Goal: Check status: Check status

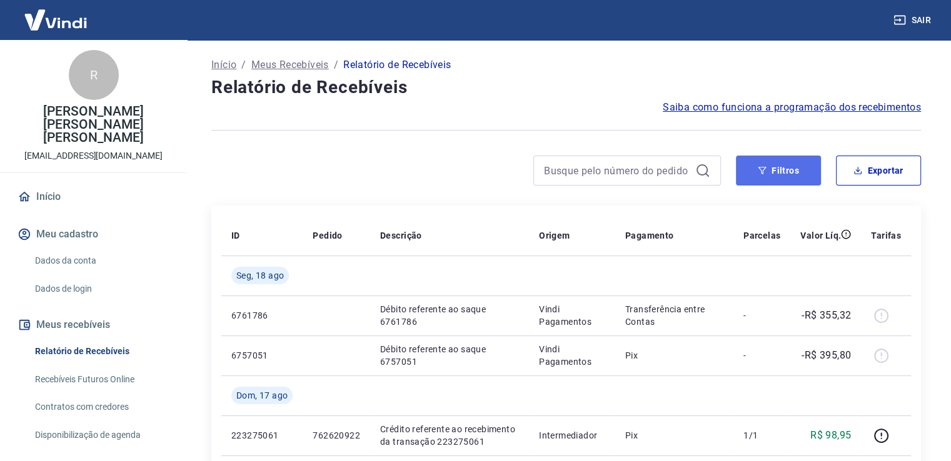
click at [775, 175] on button "Filtros" at bounding box center [778, 171] width 85 height 30
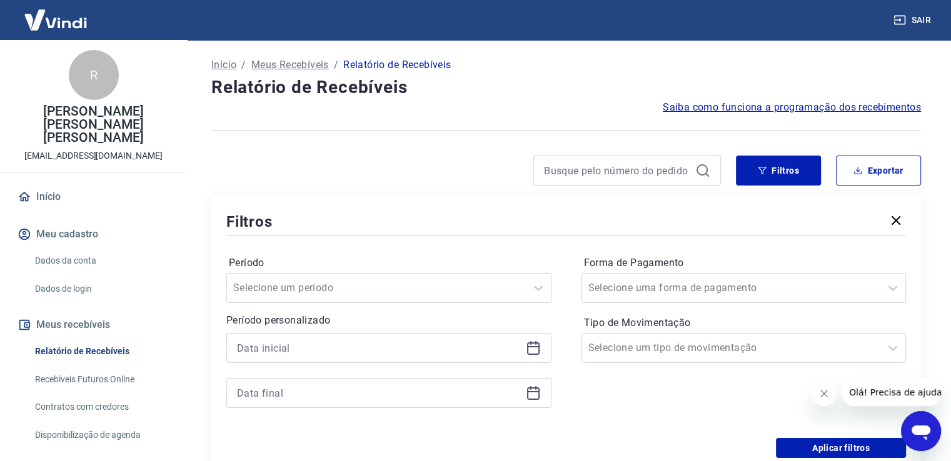
click at [538, 353] on icon at bounding box center [533, 349] width 13 height 13
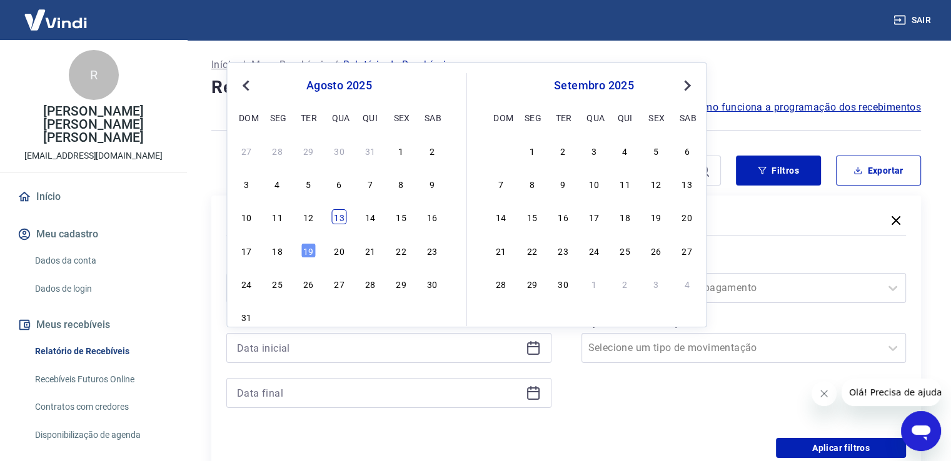
click at [339, 220] on div "13" at bounding box center [338, 216] width 15 height 15
click at [531, 394] on icon at bounding box center [533, 393] width 15 height 15
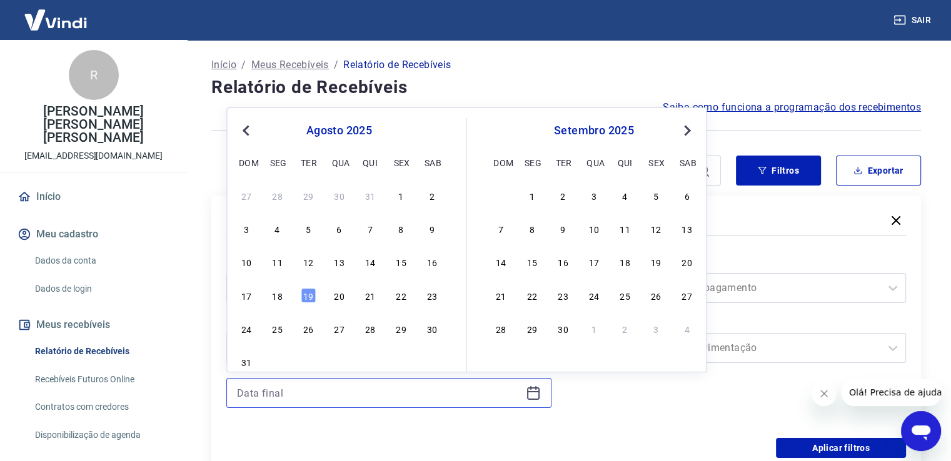
type input "[DATE]"
click at [341, 258] on div "13" at bounding box center [338, 261] width 15 height 15
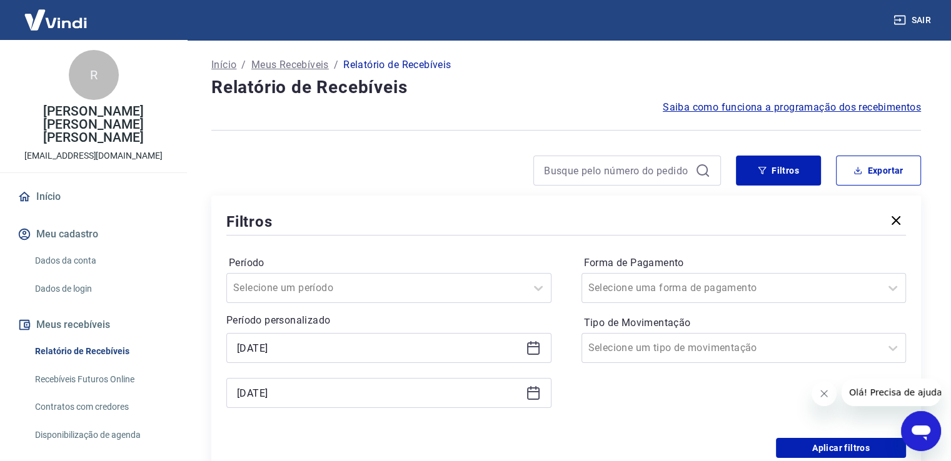
type input "[DATE]"
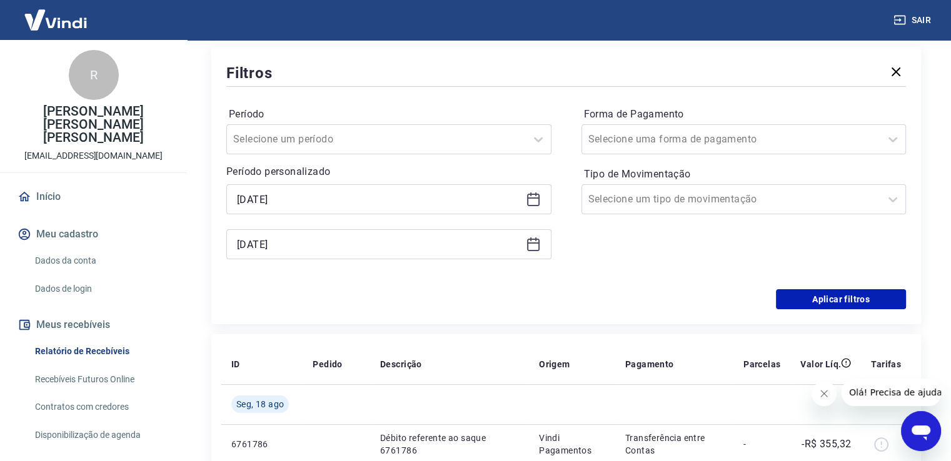
scroll to position [250, 0]
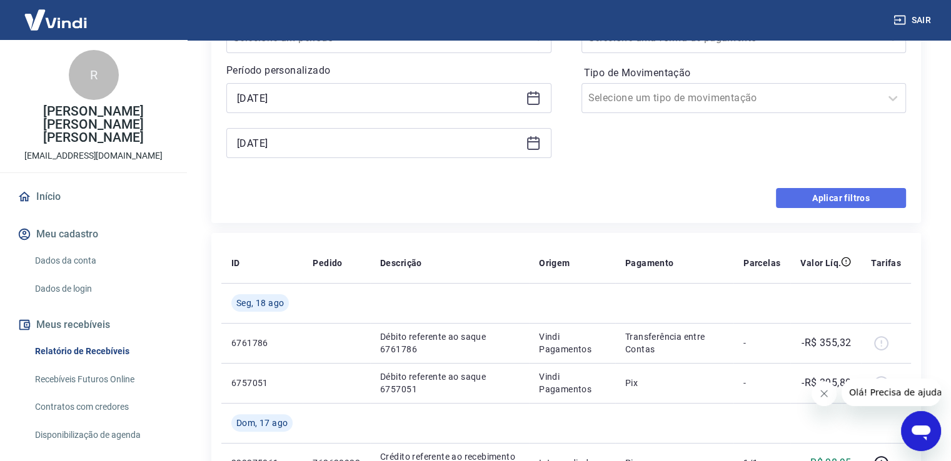
click at [861, 203] on button "Aplicar filtros" at bounding box center [841, 198] width 130 height 20
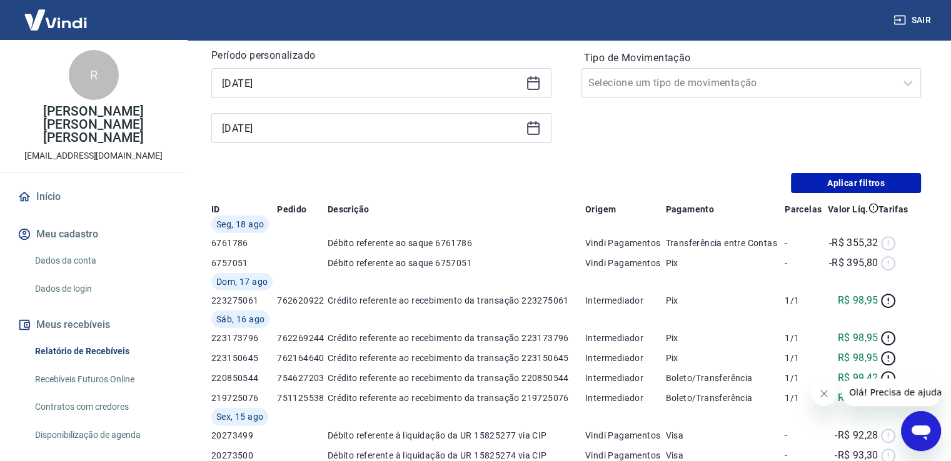
click at [807, 199] on div "Início / Meus Recebíveis / Relatório de Recebíveis Relatório de Recebíveis Saib…" at bounding box center [565, 319] width 739 height 1058
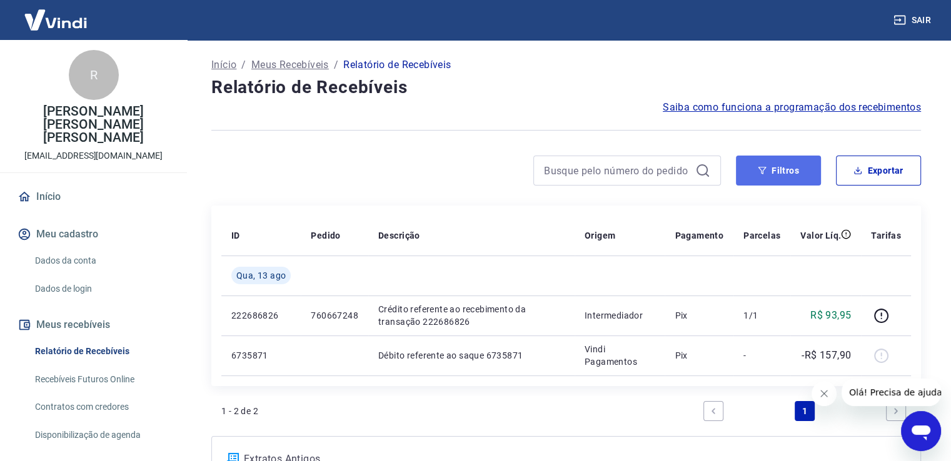
click at [791, 167] on button "Filtros" at bounding box center [778, 171] width 85 height 30
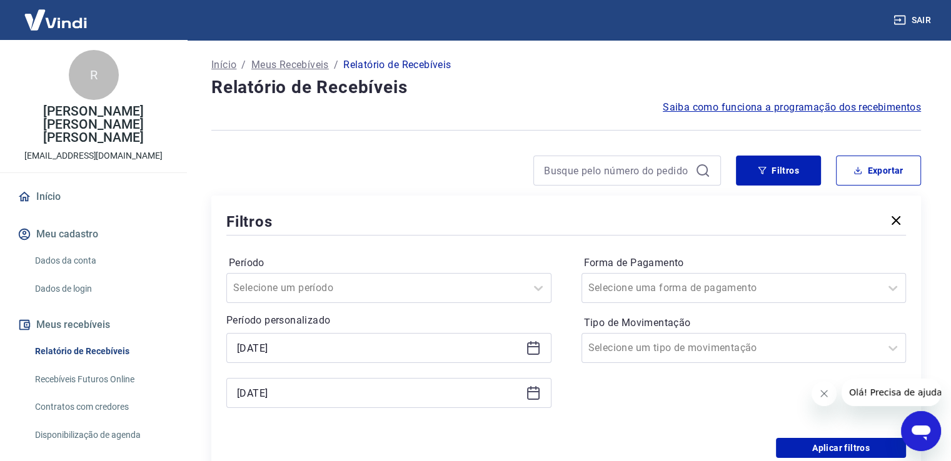
click at [536, 348] on icon at bounding box center [533, 346] width 13 height 1
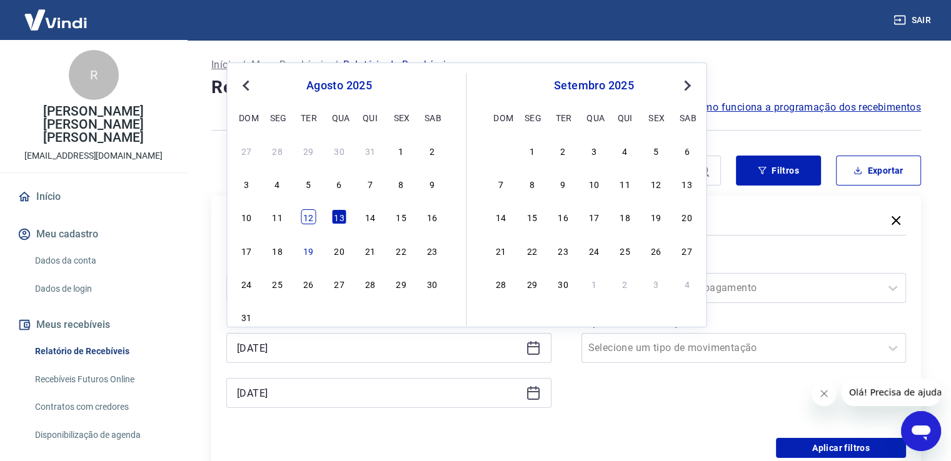
click at [313, 219] on div "12" at bounding box center [308, 216] width 15 height 15
type input "[DATE]"
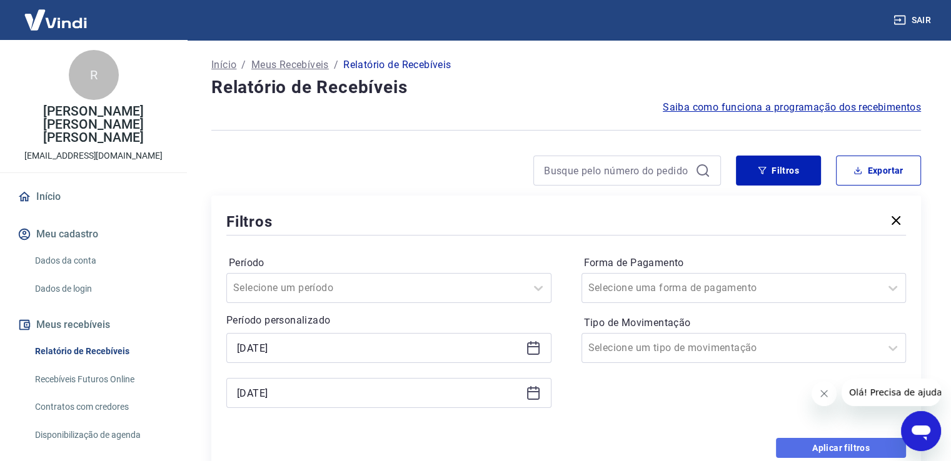
click at [822, 448] on button "Aplicar filtros" at bounding box center [841, 448] width 130 height 20
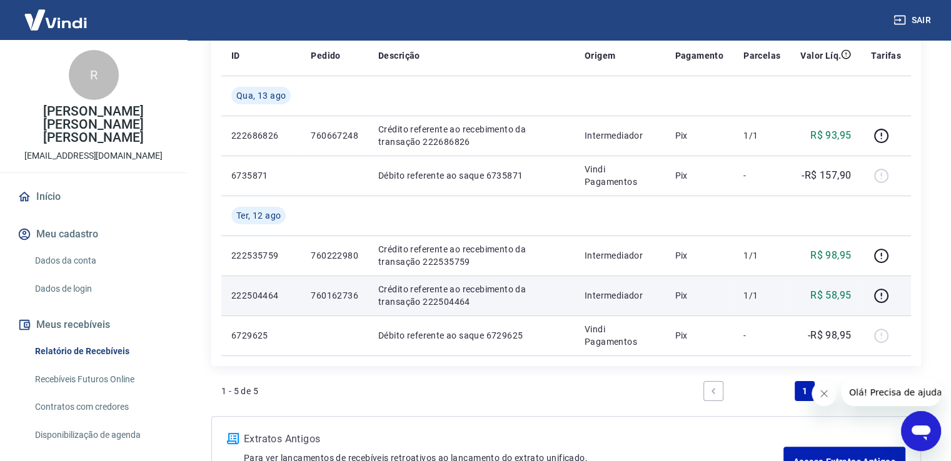
scroll to position [188, 0]
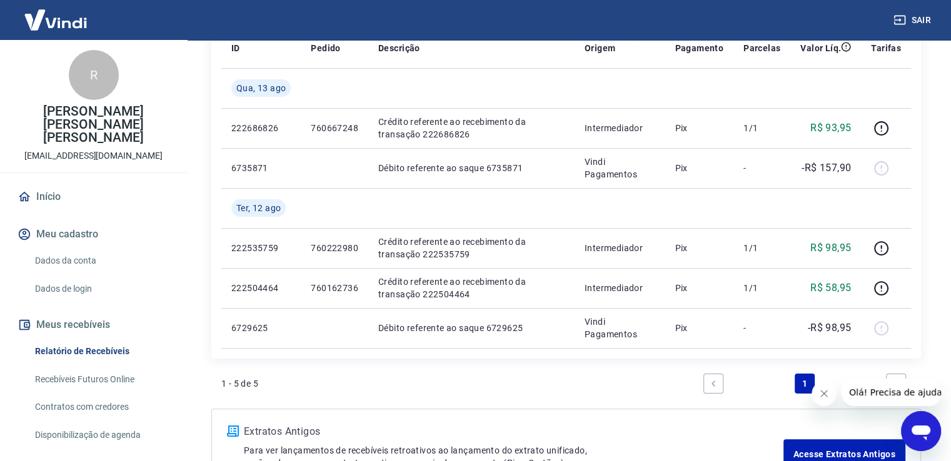
click at [471, 380] on div "1 - 5 de 5 1" at bounding box center [565, 384] width 689 height 30
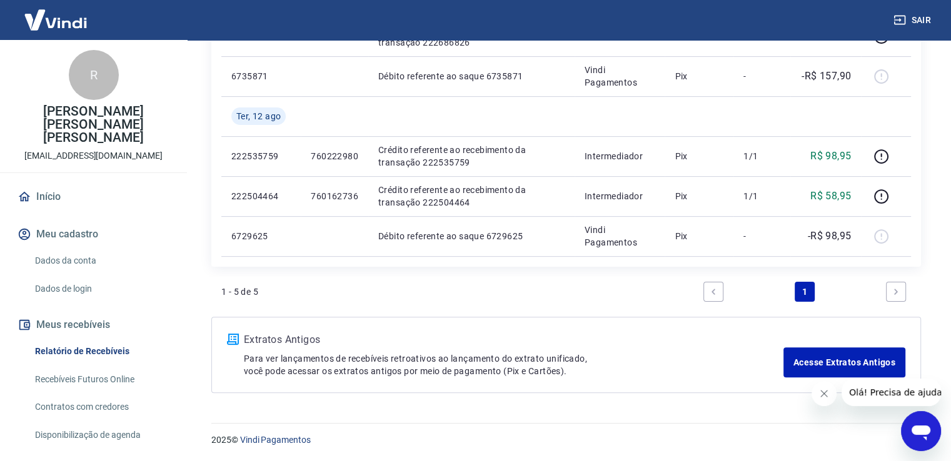
scroll to position [154, 0]
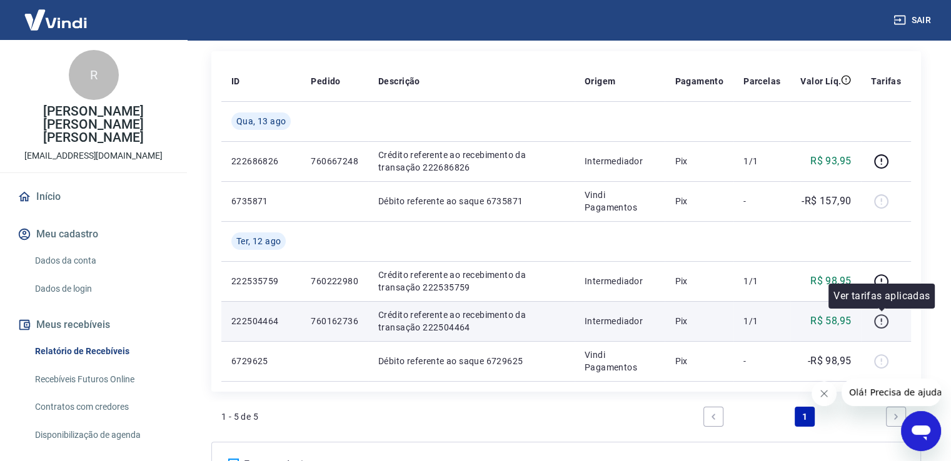
click at [878, 327] on icon "button" at bounding box center [881, 322] width 16 height 16
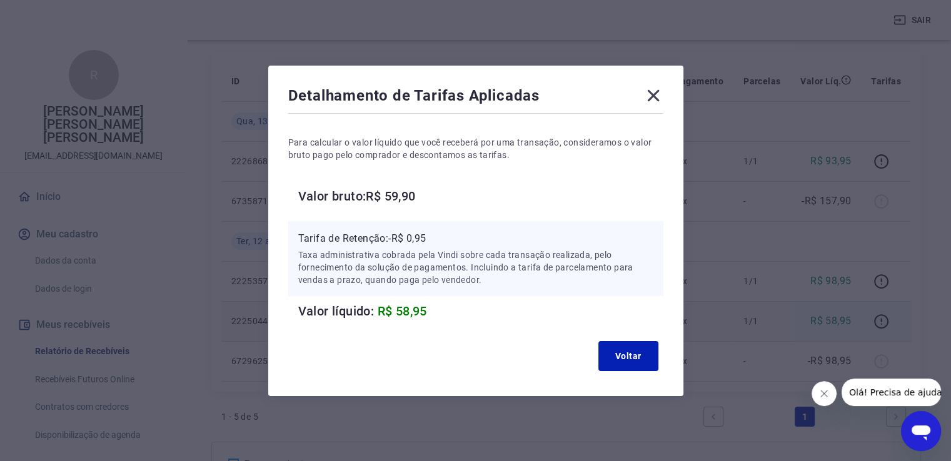
click at [655, 96] on icon at bounding box center [653, 96] width 20 height 20
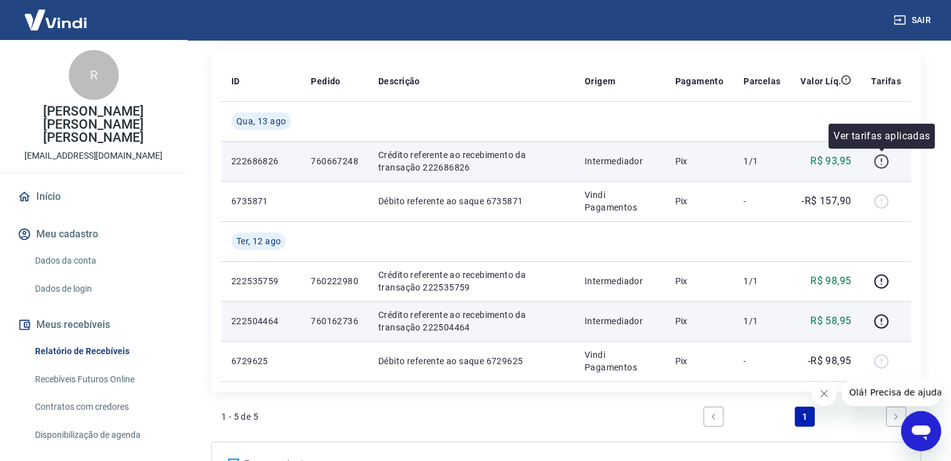
click at [880, 159] on icon "button" at bounding box center [881, 162] width 16 height 16
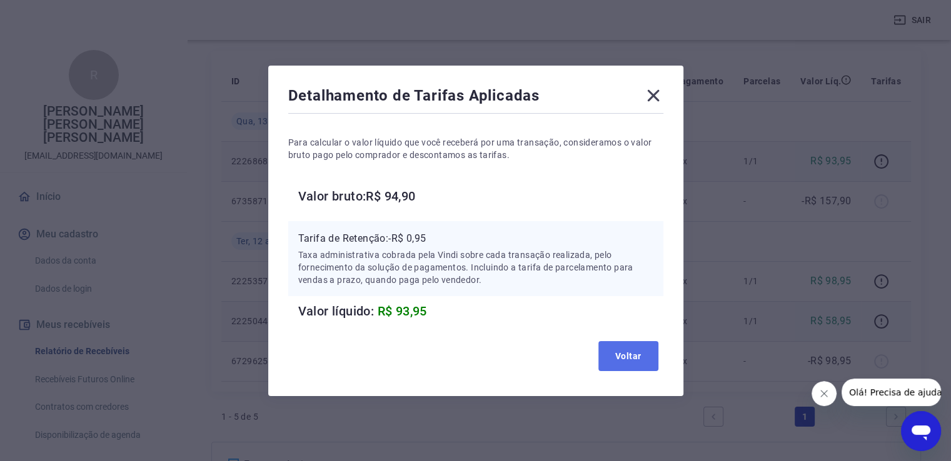
click at [624, 353] on button "Voltar" at bounding box center [628, 356] width 60 height 30
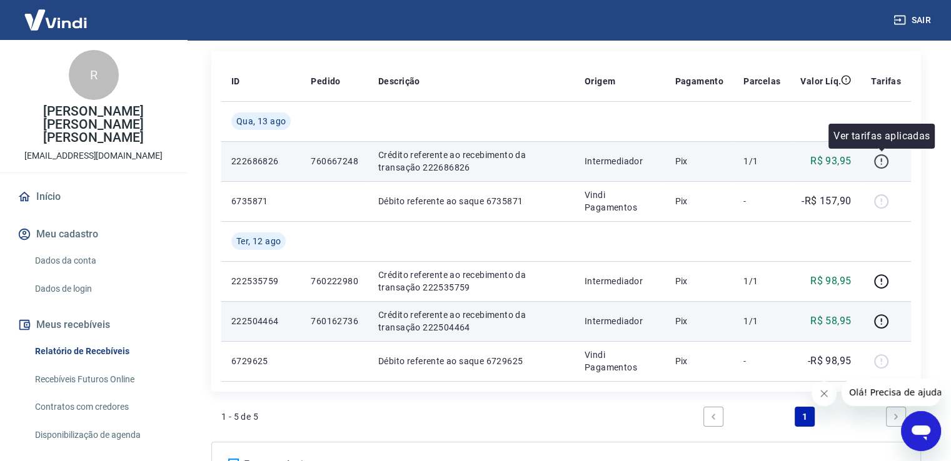
click at [878, 166] on icon "button" at bounding box center [881, 161] width 14 height 14
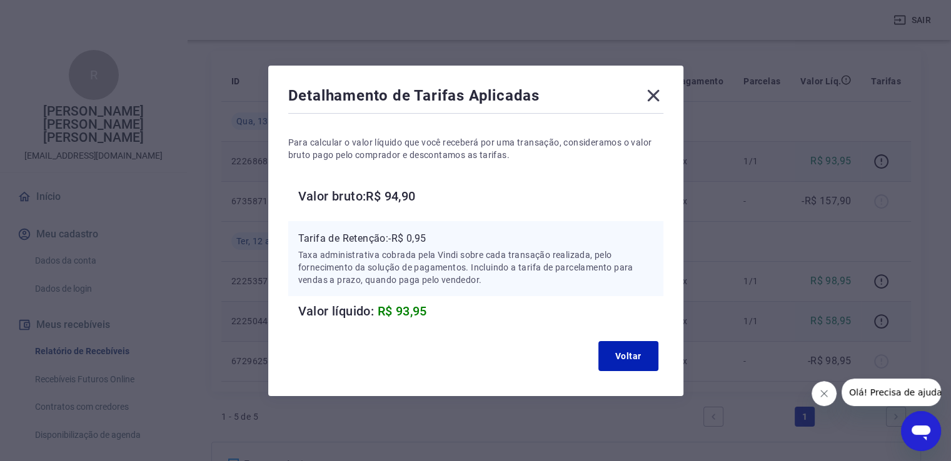
click at [663, 99] on icon at bounding box center [653, 96] width 20 height 20
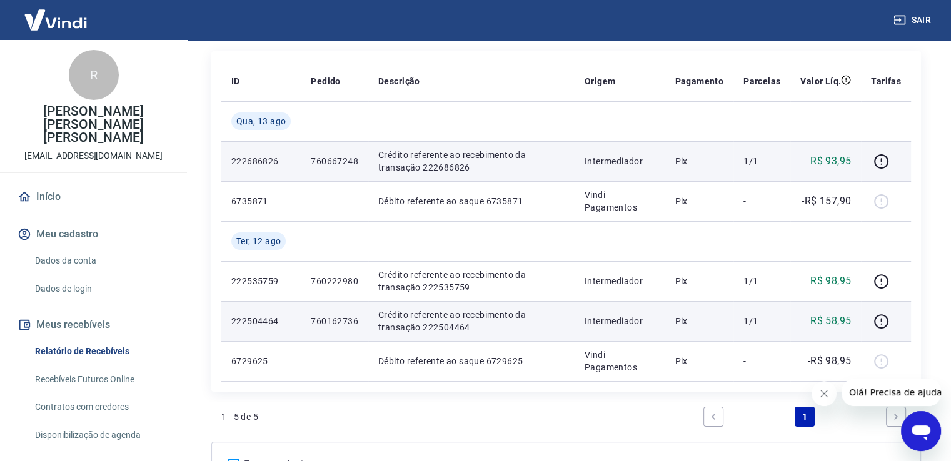
click at [333, 161] on p "760667248" at bounding box center [335, 161] width 48 height 13
copy p "760667248"
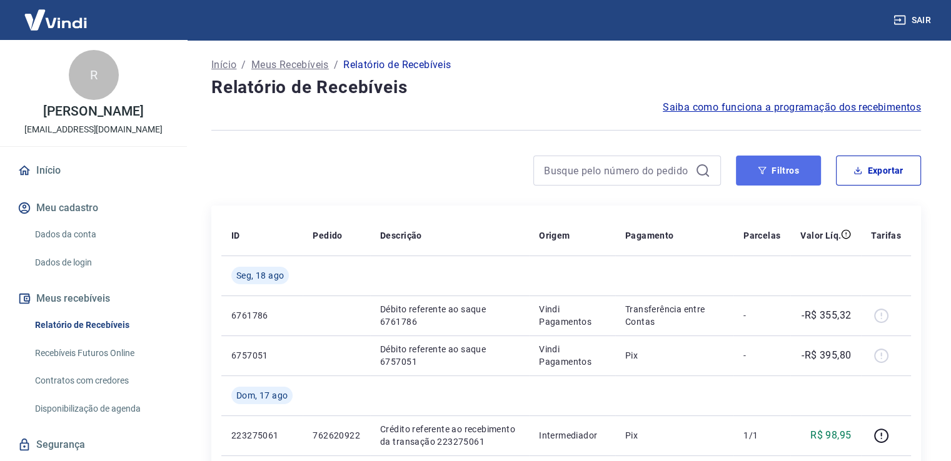
click at [792, 180] on button "Filtros" at bounding box center [778, 171] width 85 height 30
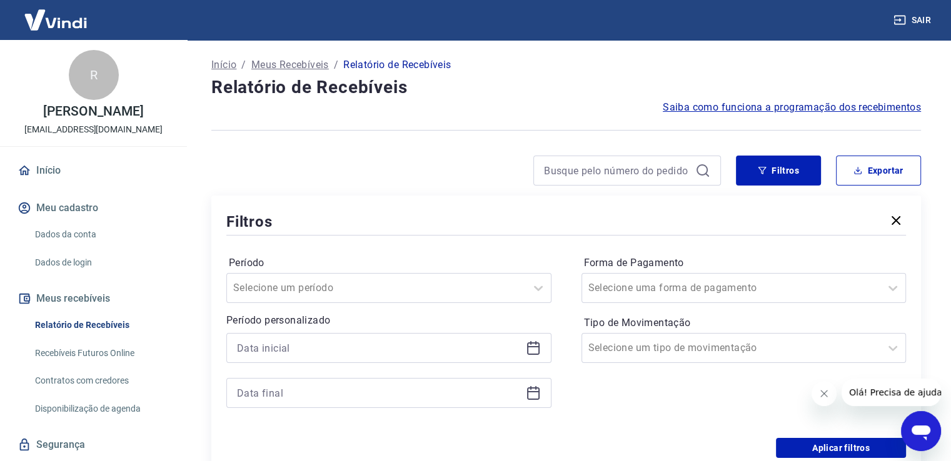
click at [538, 351] on icon at bounding box center [533, 349] width 13 height 13
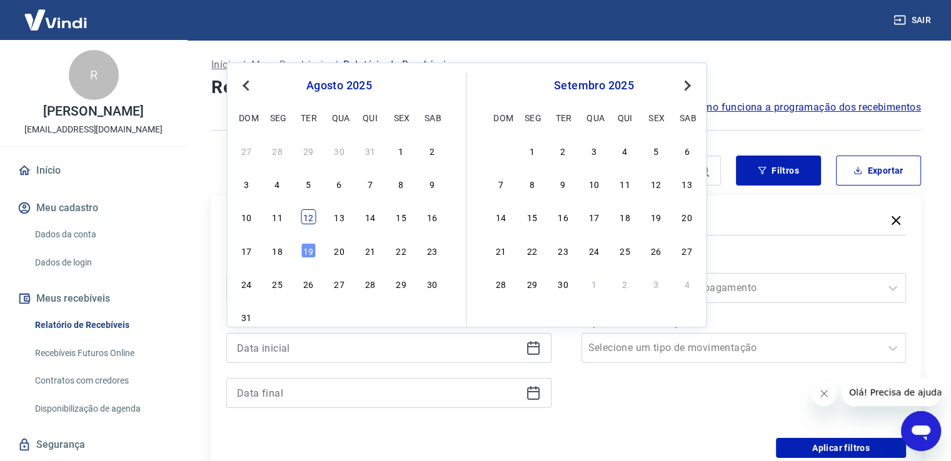
click at [303, 222] on div "12" at bounding box center [308, 216] width 15 height 15
click at [534, 394] on icon at bounding box center [533, 393] width 15 height 15
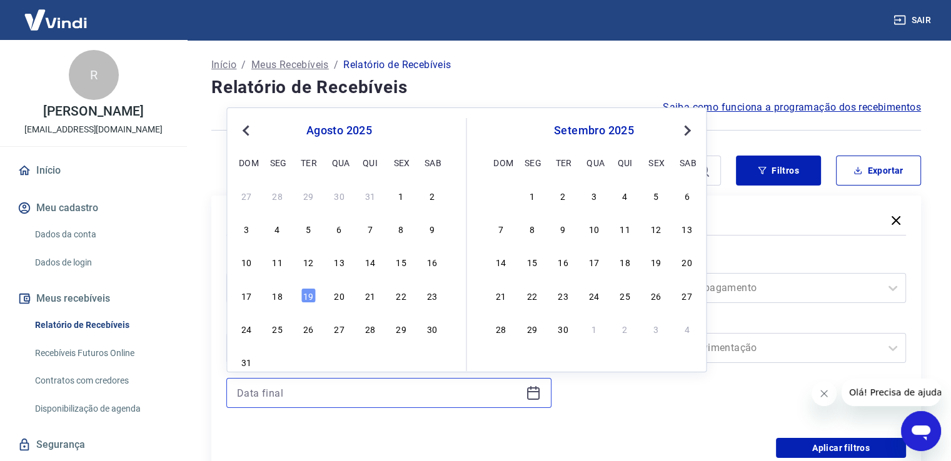
type input "[DATE]"
click at [337, 266] on div "13" at bounding box center [338, 261] width 15 height 15
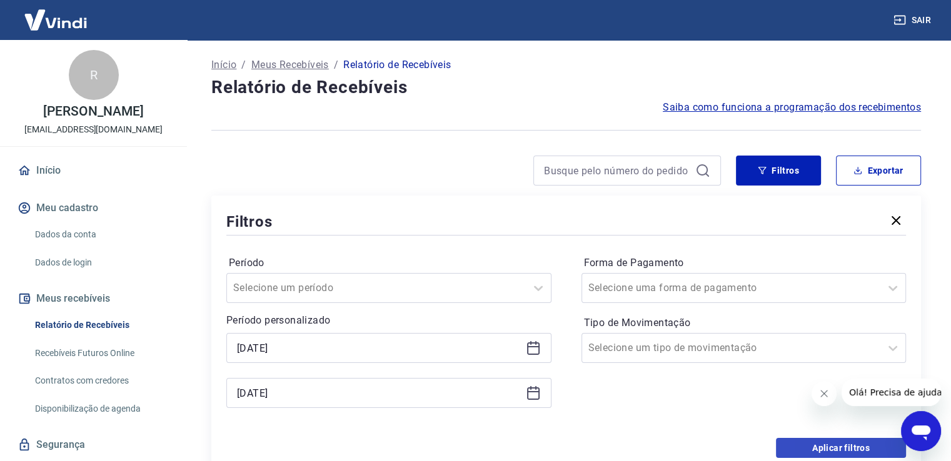
type input "[DATE]"
click at [803, 446] on button "Aplicar filtros" at bounding box center [841, 448] width 130 height 20
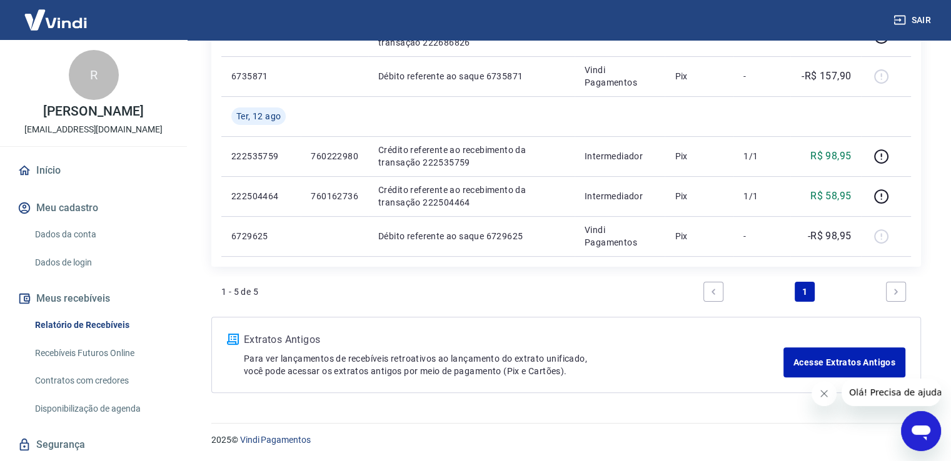
scroll to position [217, 0]
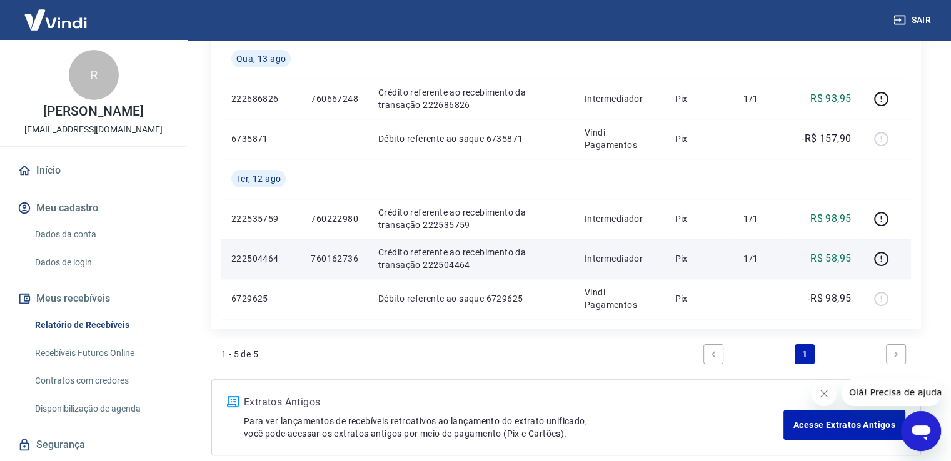
click at [326, 263] on p "760162736" at bounding box center [335, 259] width 48 height 13
copy p "760162736"
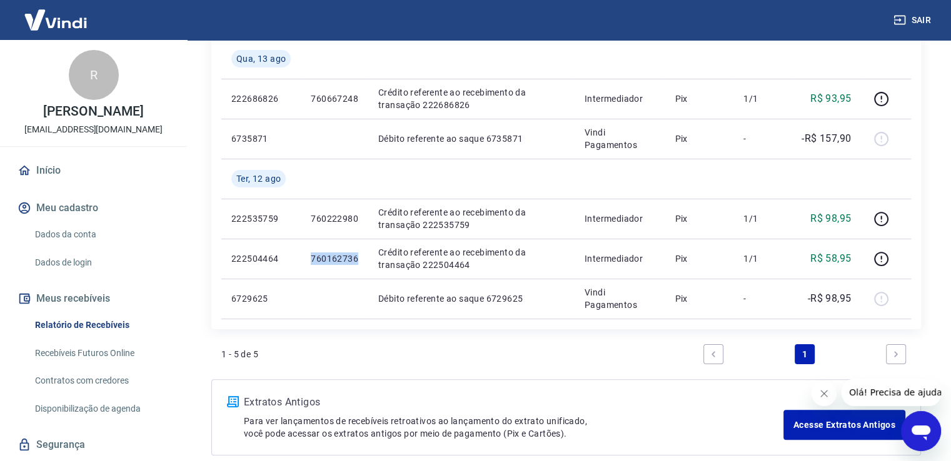
click at [585, 326] on div "ID Pedido Descrição Origem Pagamento Parcelas Valor Líq. Tarifas [DATE] 2226868…" at bounding box center [565, 159] width 709 height 341
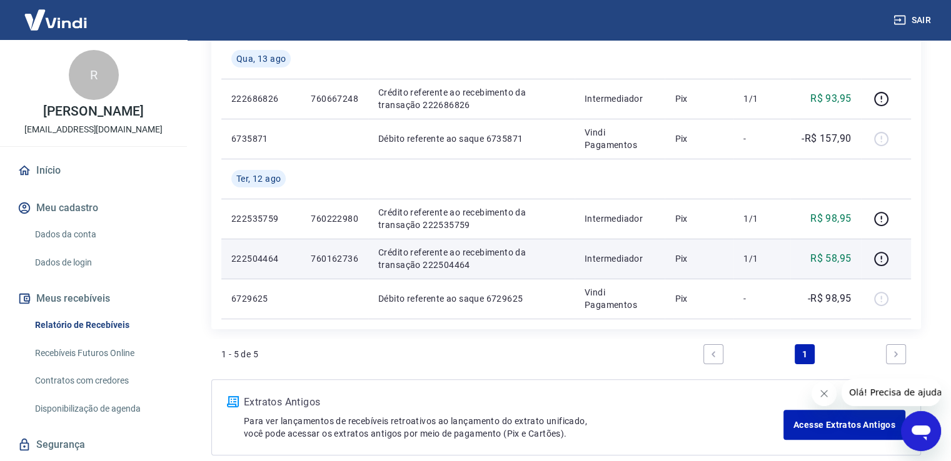
click at [330, 258] on p "760162736" at bounding box center [335, 259] width 48 height 13
copy p "760162736"
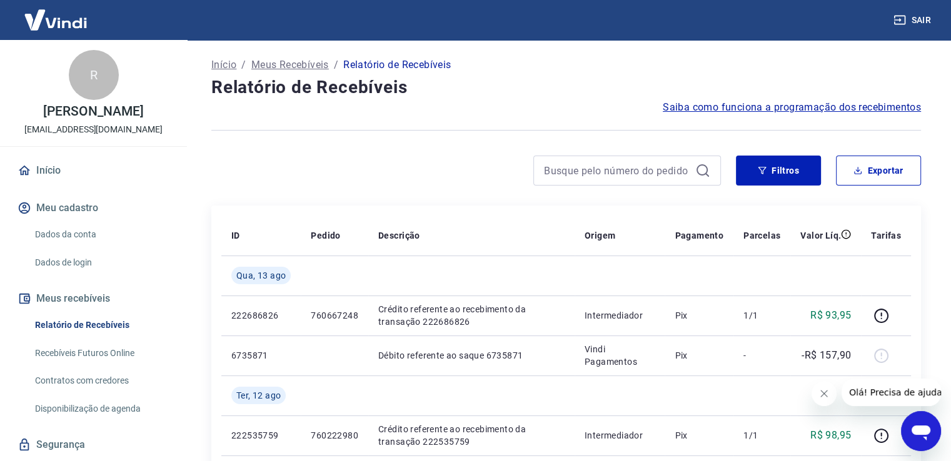
scroll to position [0, 0]
click at [780, 176] on button "Filtros" at bounding box center [778, 171] width 85 height 30
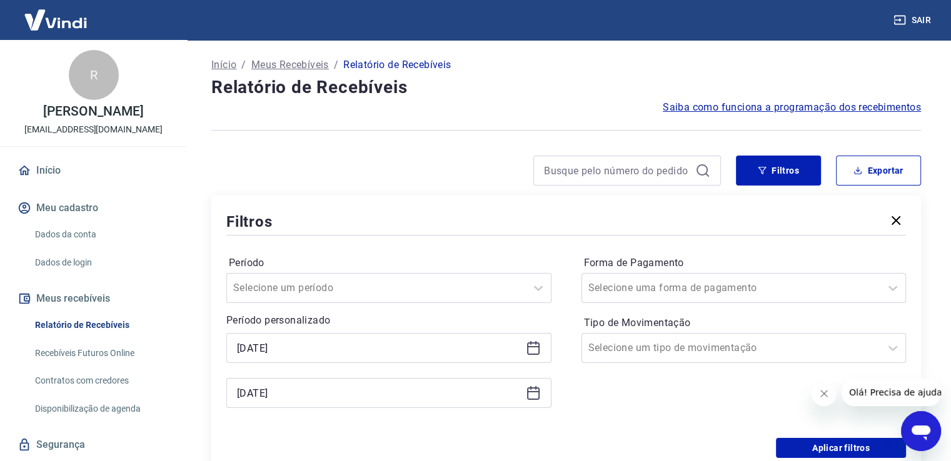
click at [534, 353] on icon at bounding box center [533, 348] width 15 height 15
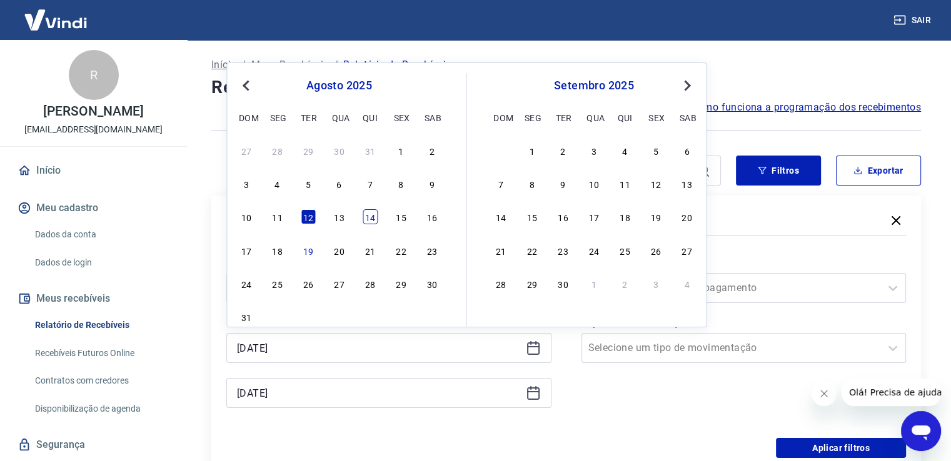
click at [373, 218] on div "14" at bounding box center [370, 216] width 15 height 15
type input "[DATE]"
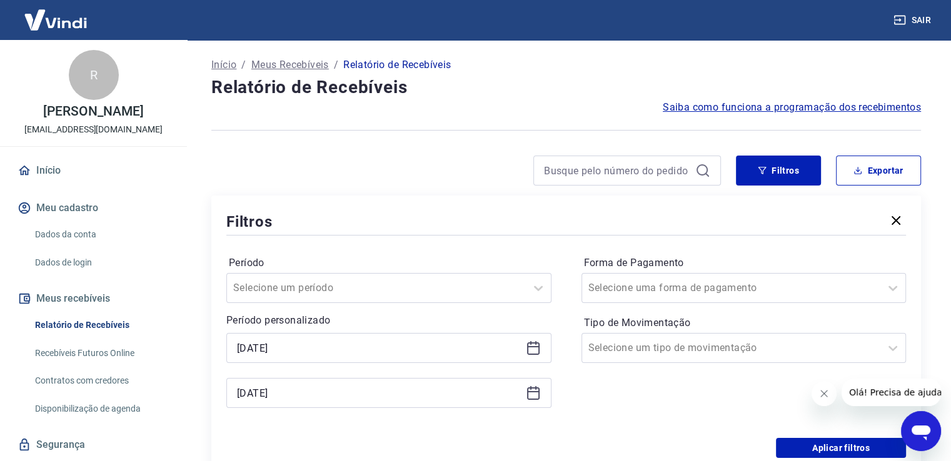
click at [535, 395] on icon at bounding box center [533, 393] width 15 height 15
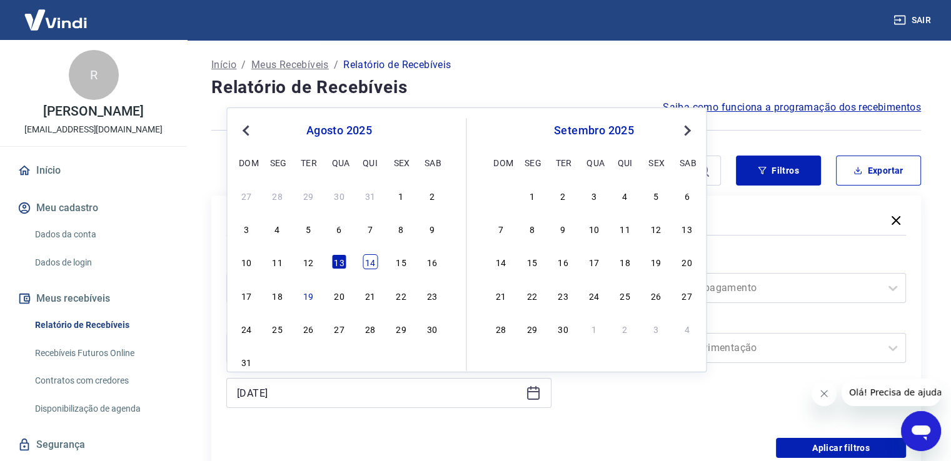
click at [376, 259] on div "14" at bounding box center [370, 261] width 15 height 15
type input "[DATE]"
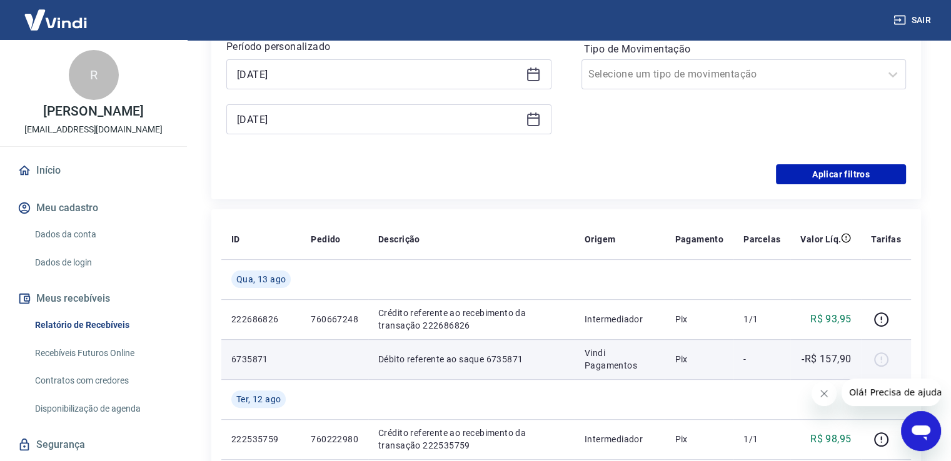
scroll to position [313, 0]
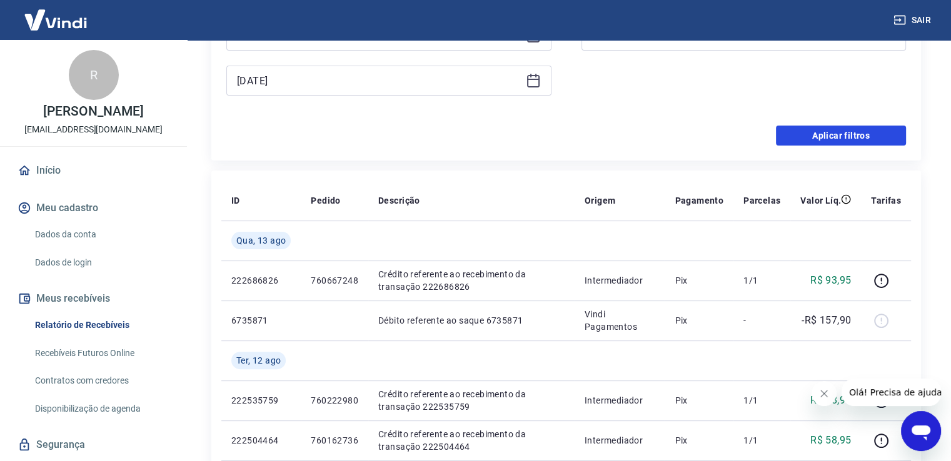
click at [846, 138] on button "Aplicar filtros" at bounding box center [841, 136] width 130 height 20
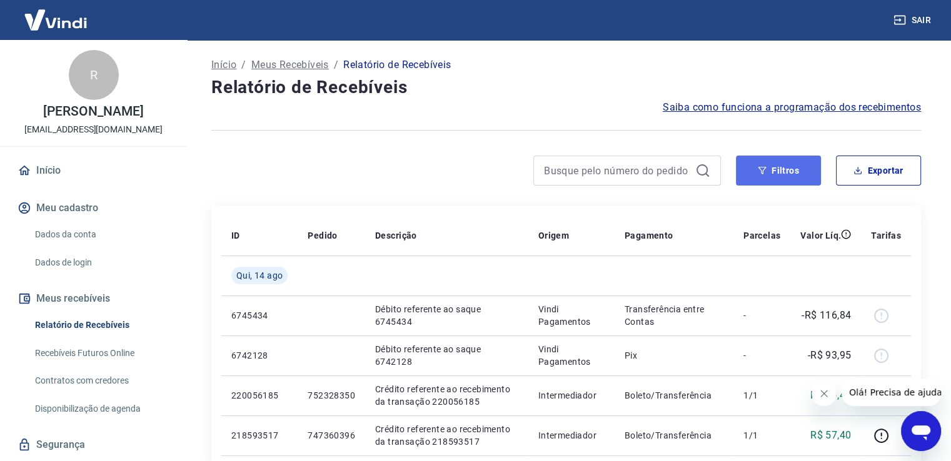
click at [778, 177] on button "Filtros" at bounding box center [778, 171] width 85 height 30
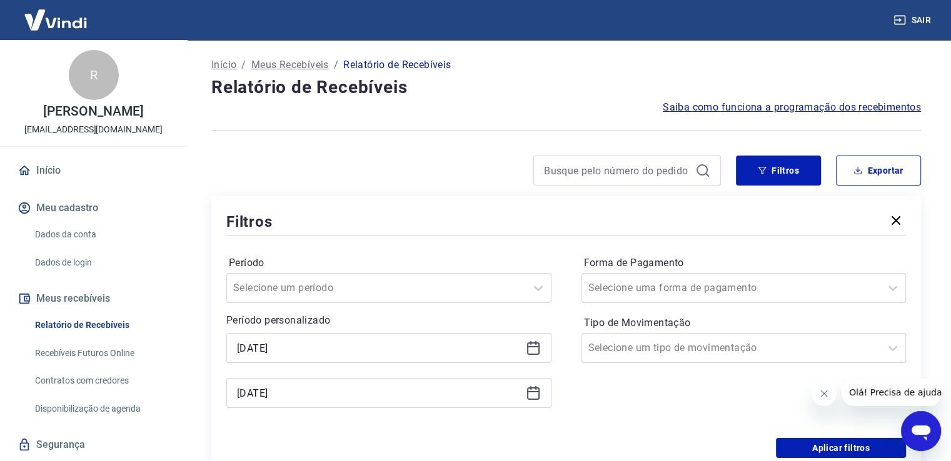
click at [536, 348] on icon at bounding box center [533, 348] width 15 height 15
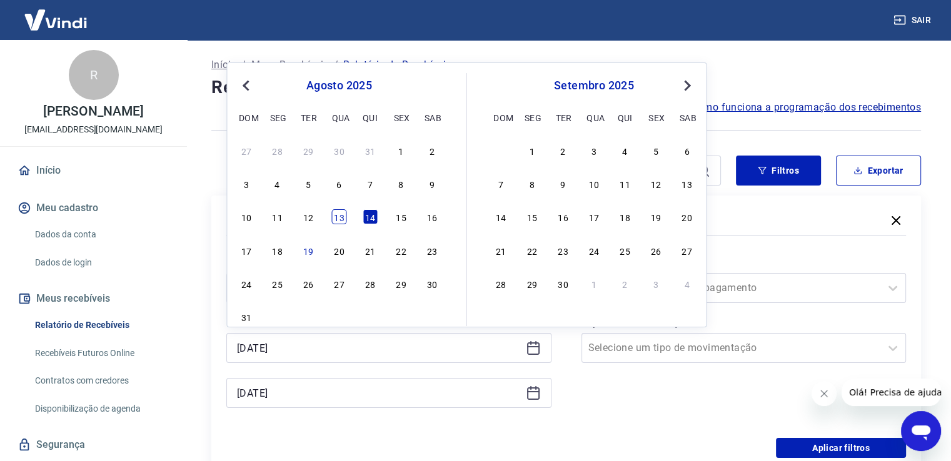
click at [344, 223] on div "13" at bounding box center [338, 216] width 15 height 15
type input "[DATE]"
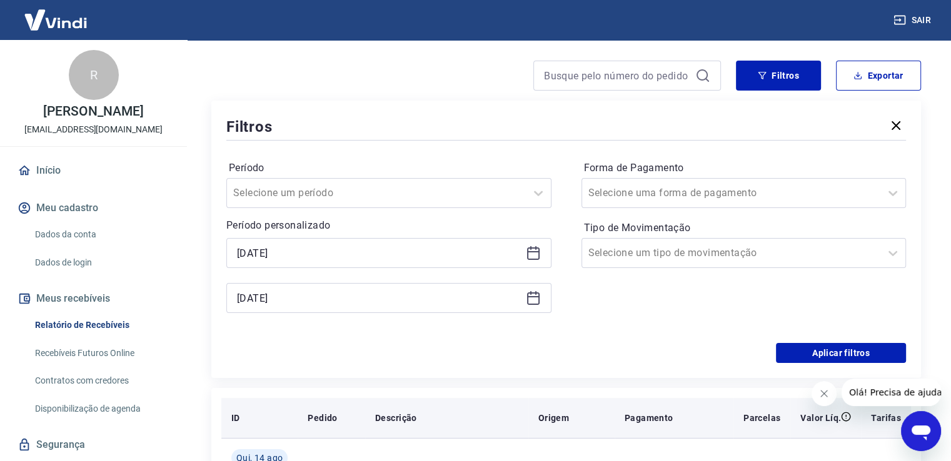
scroll to position [125, 0]
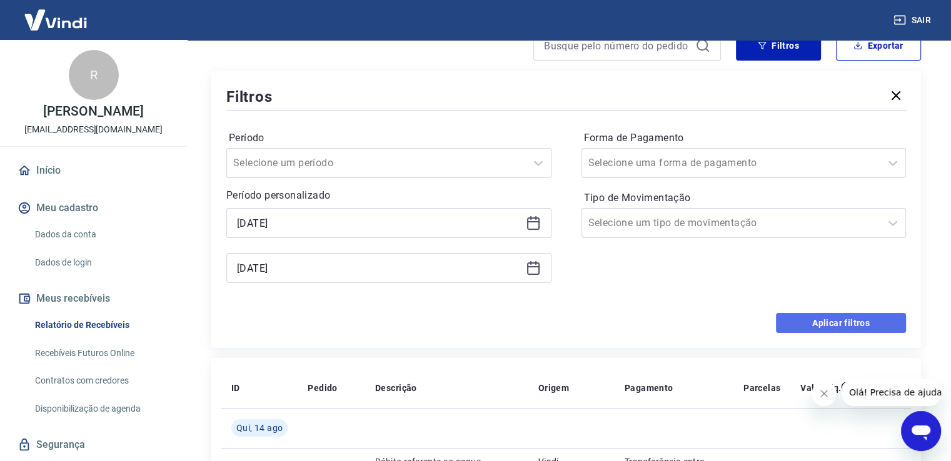
click at [833, 321] on button "Aplicar filtros" at bounding box center [841, 323] width 130 height 20
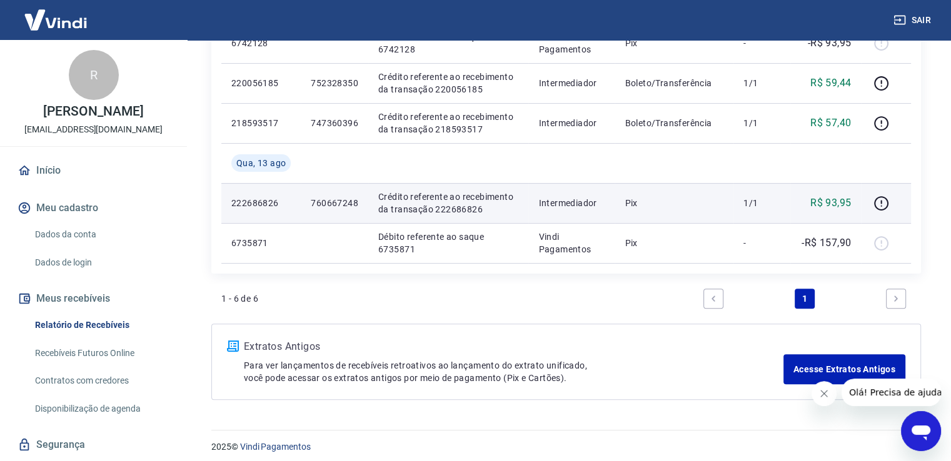
scroll to position [319, 0]
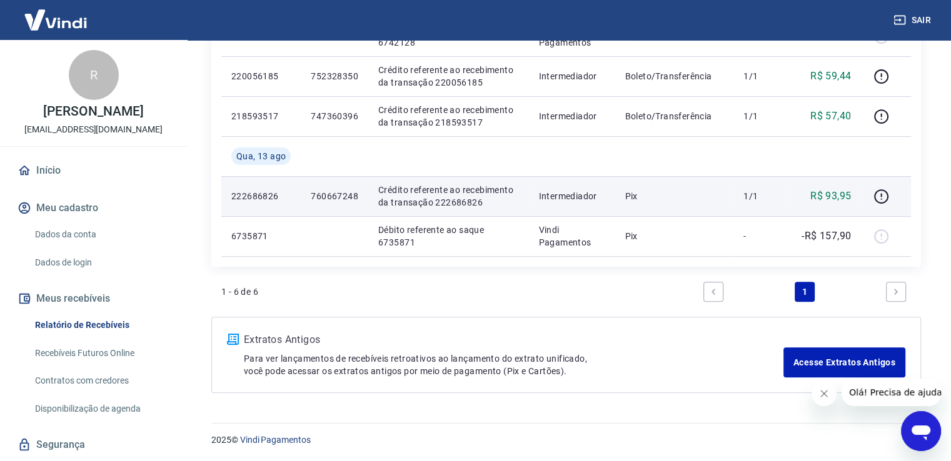
click at [334, 199] on p "760667248" at bounding box center [335, 196] width 48 height 13
copy p "760667248"
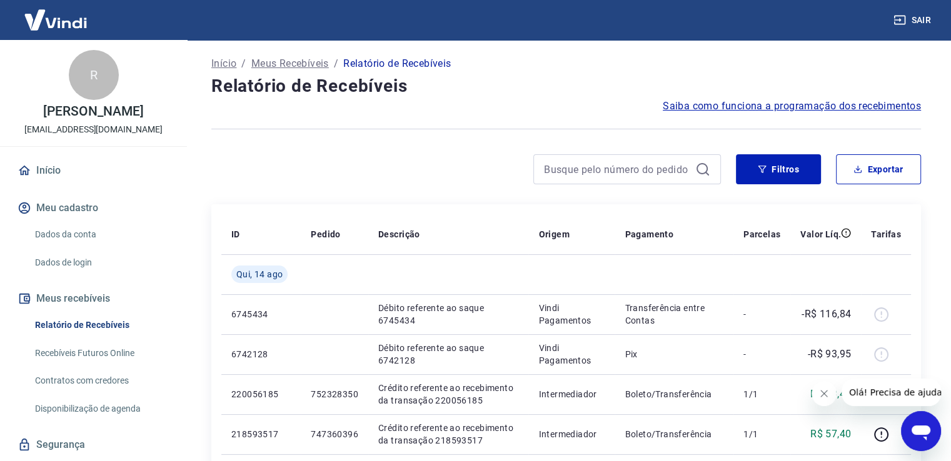
scroll to position [0, 0]
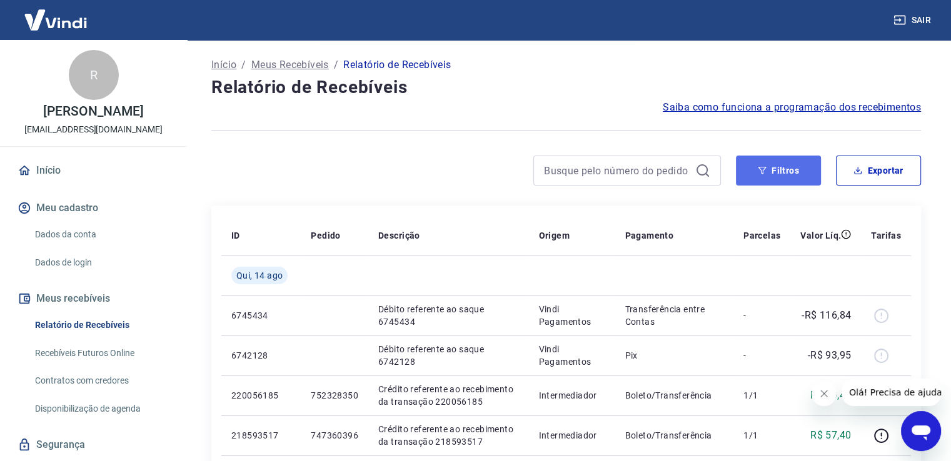
click at [769, 172] on button "Filtros" at bounding box center [778, 171] width 85 height 30
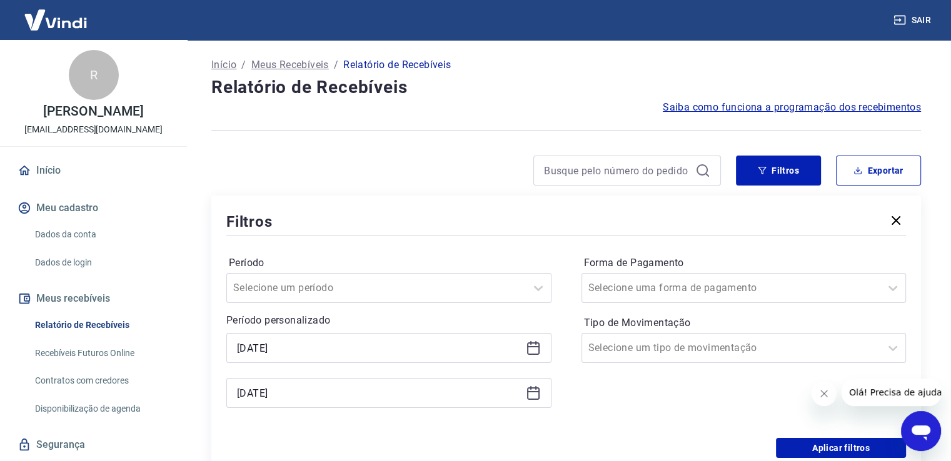
click at [536, 349] on icon at bounding box center [533, 348] width 15 height 15
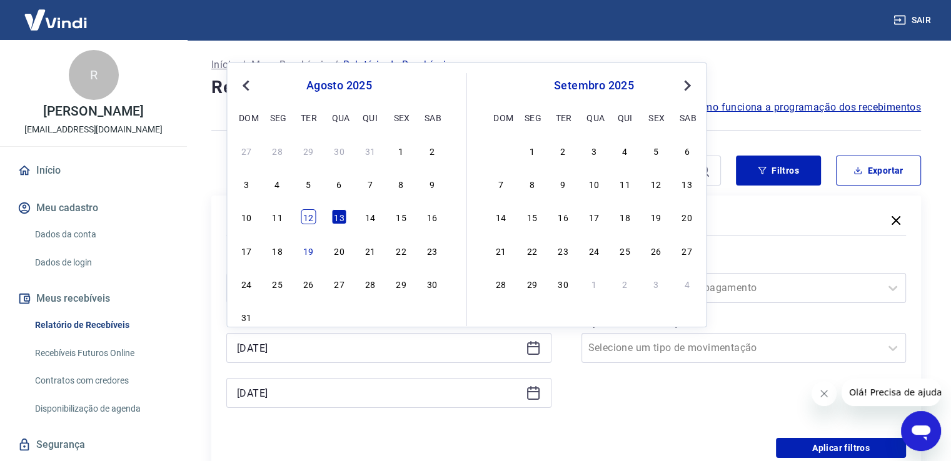
click at [313, 216] on div "12" at bounding box center [308, 216] width 15 height 15
type input "[DATE]"
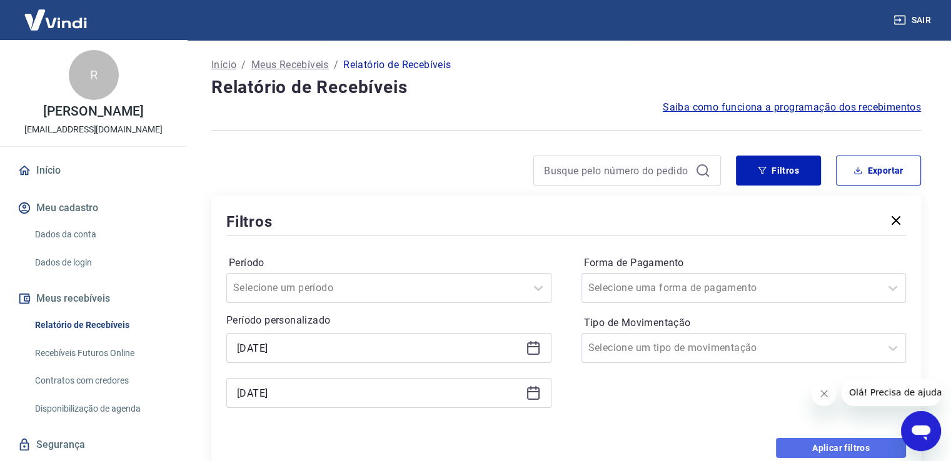
click at [810, 441] on button "Aplicar filtros" at bounding box center [841, 448] width 130 height 20
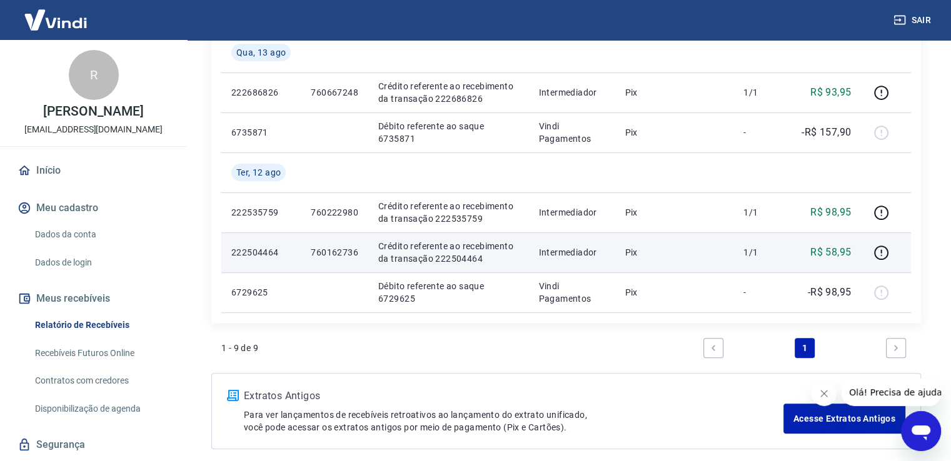
scroll to position [438, 0]
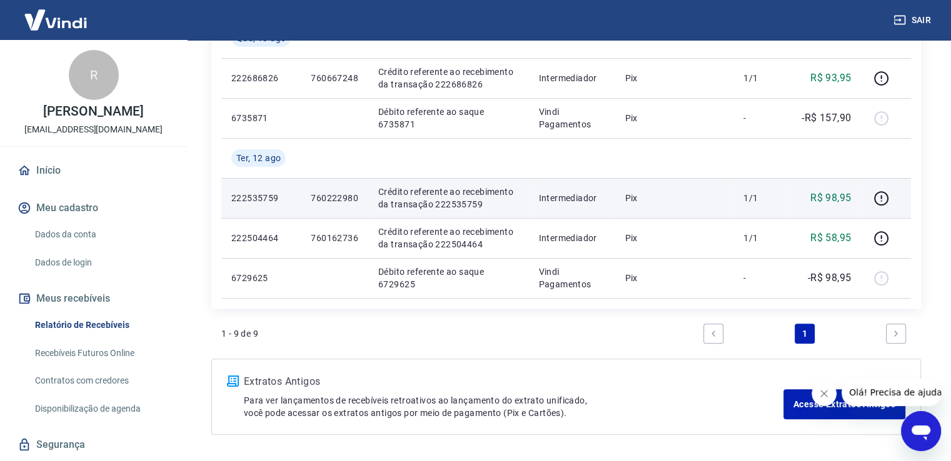
click at [353, 196] on p "760222980" at bounding box center [335, 198] width 48 height 13
copy p "760222980"
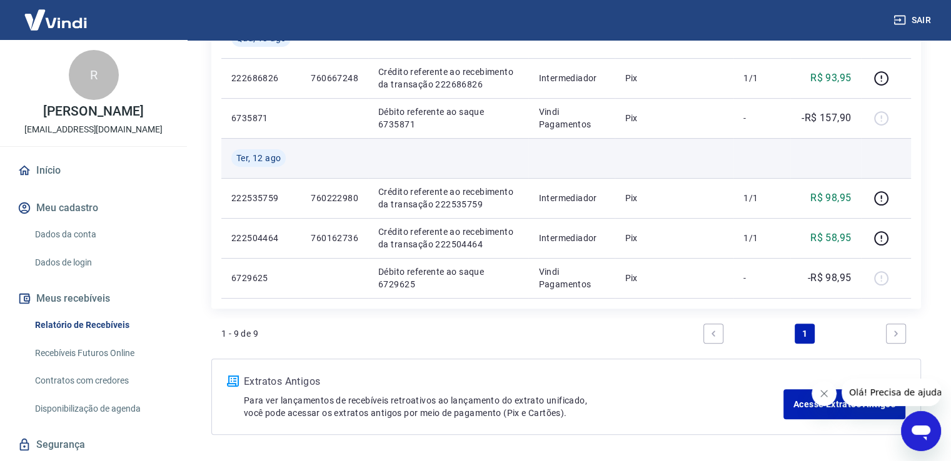
click at [428, 164] on td at bounding box center [448, 158] width 160 height 40
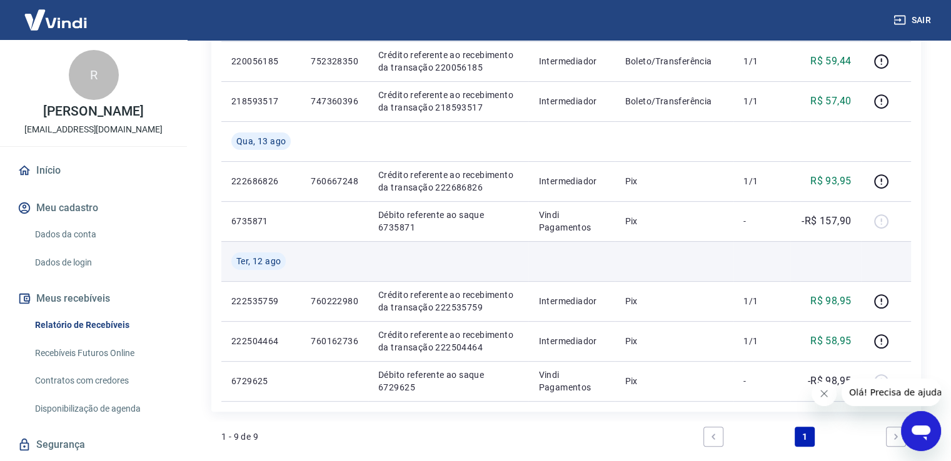
scroll to position [313, 0]
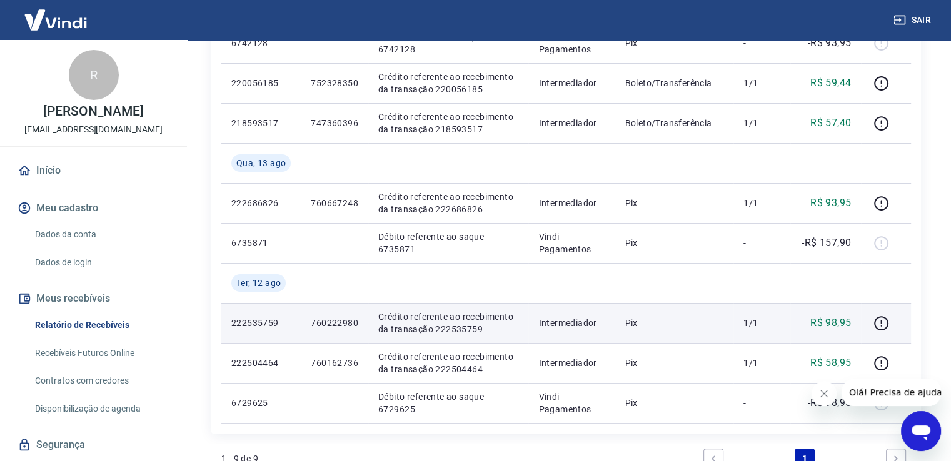
click at [338, 323] on p "760222980" at bounding box center [335, 323] width 48 height 13
copy p "760222980"
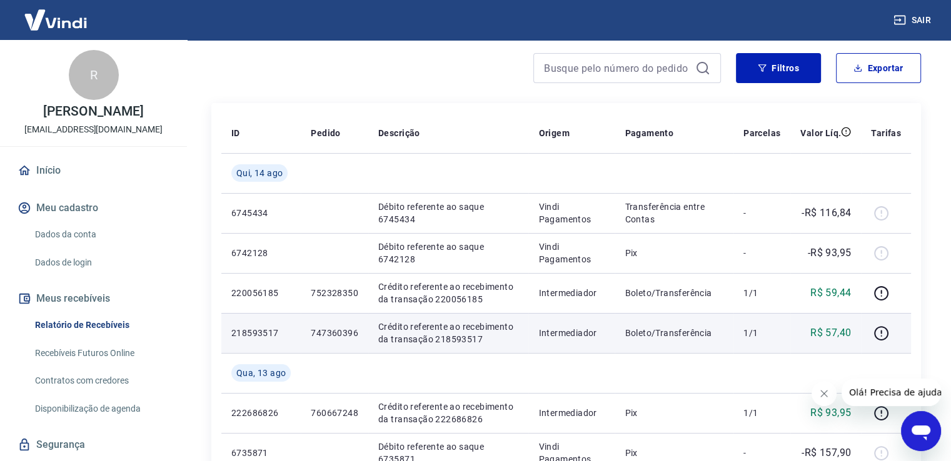
scroll to position [125, 0]
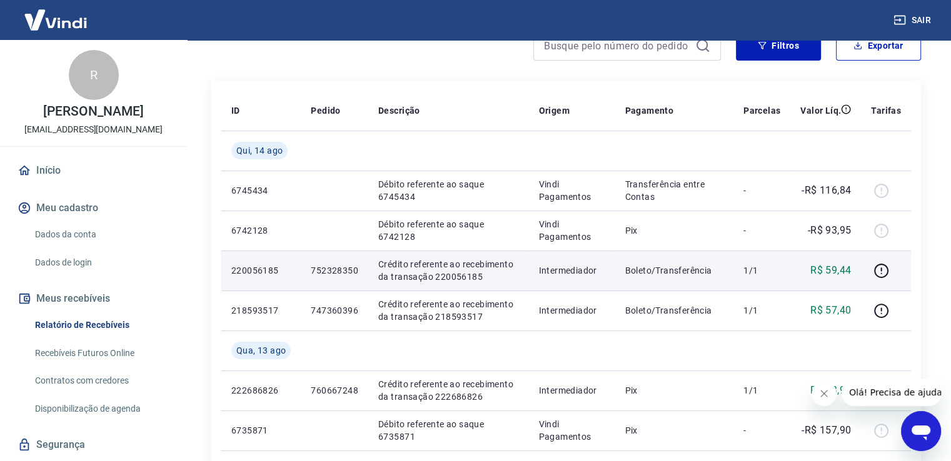
click at [343, 272] on p "752328350" at bounding box center [335, 270] width 48 height 13
click at [887, 272] on icon "button" at bounding box center [881, 271] width 16 height 16
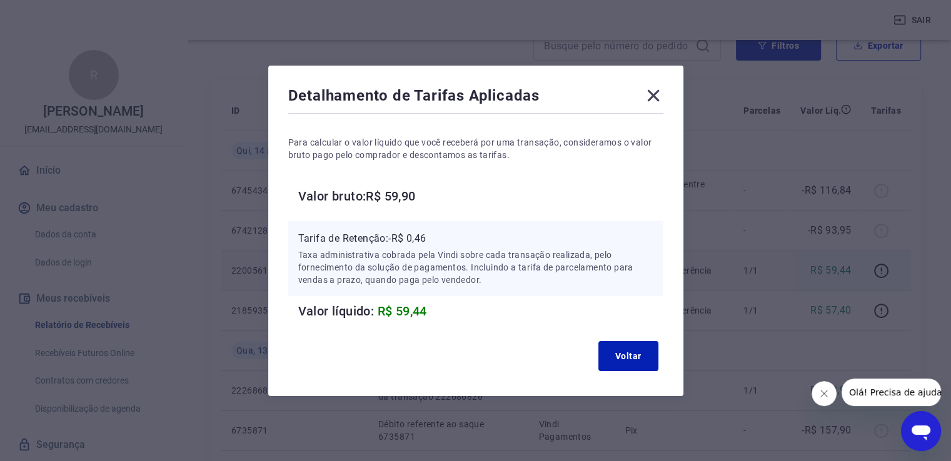
click at [657, 93] on icon at bounding box center [653, 96] width 20 height 20
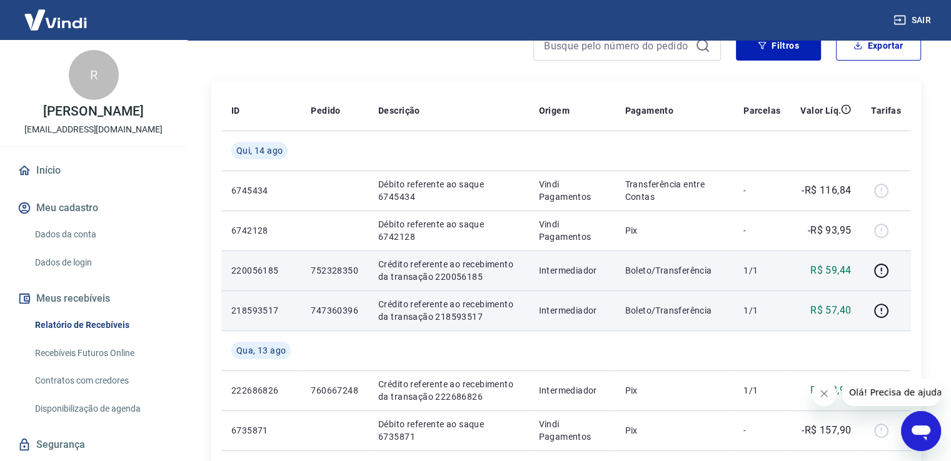
click at [343, 313] on p "747360396" at bounding box center [335, 310] width 48 height 13
copy p "747360396"
click at [881, 313] on icon "button" at bounding box center [880, 313] width 1 height 1
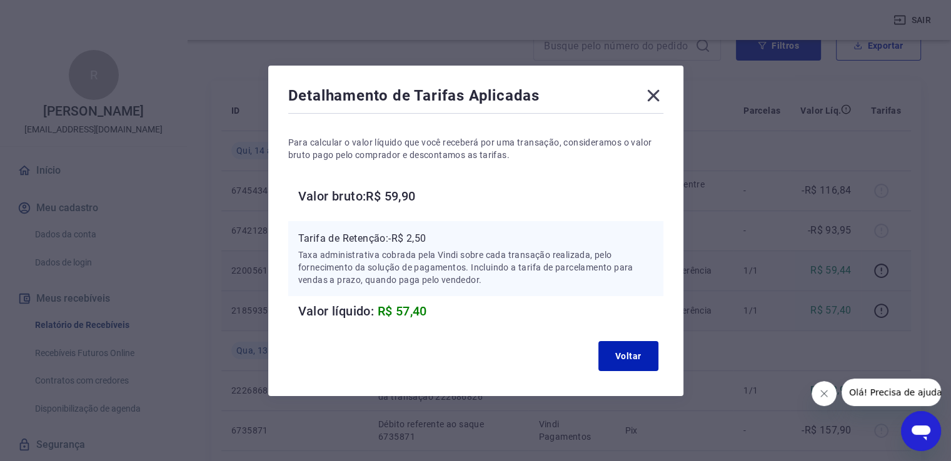
click at [342, 445] on div "Detalhamento de Tarifas Aplicadas Para calcular o valor líquido que você recebe…" at bounding box center [475, 230] width 951 height 461
click at [629, 358] on button "Voltar" at bounding box center [628, 356] width 60 height 30
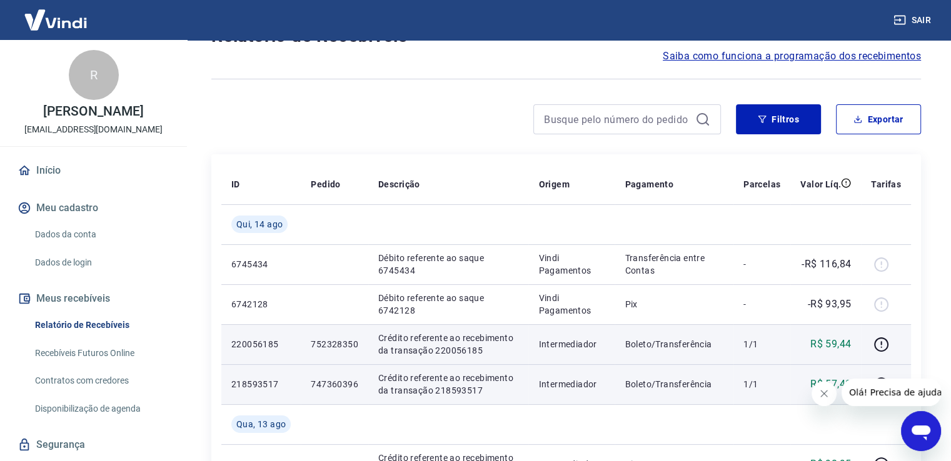
scroll to position [0, 0]
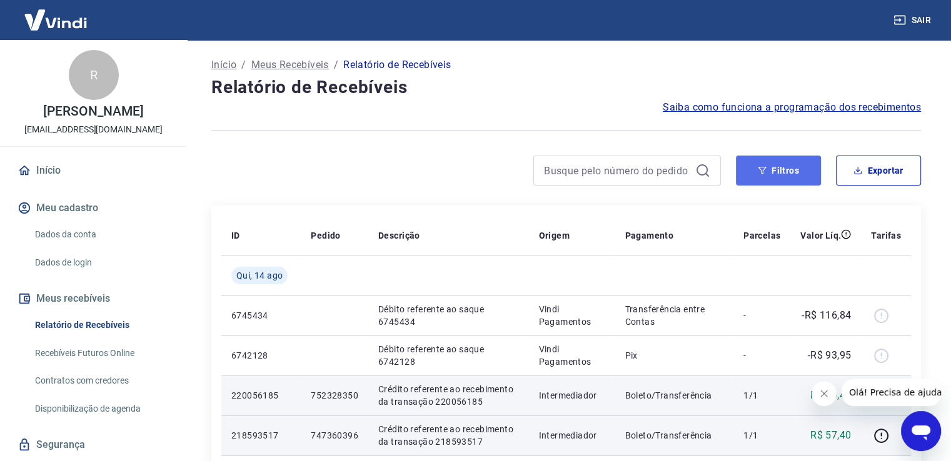
click at [783, 172] on button "Filtros" at bounding box center [778, 171] width 85 height 30
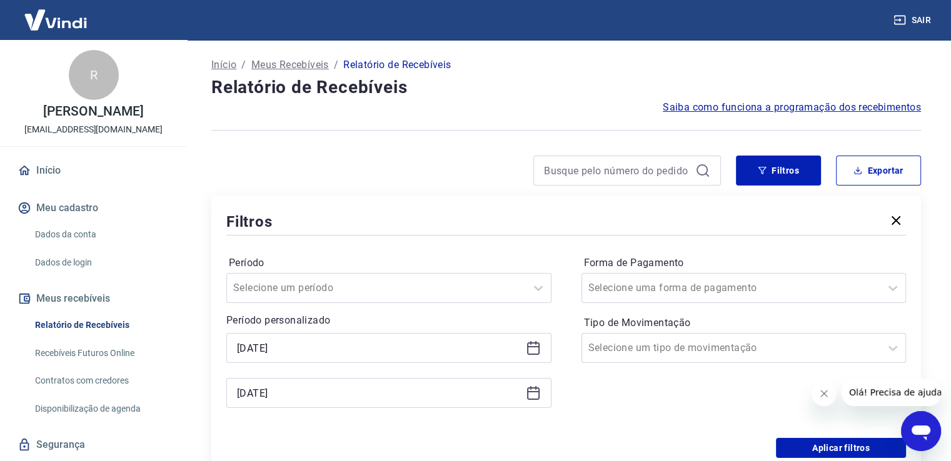
drag, startPoint x: 539, startPoint y: 349, endPoint x: 465, endPoint y: 356, distance: 74.0
click at [539, 349] on icon at bounding box center [533, 348] width 15 height 15
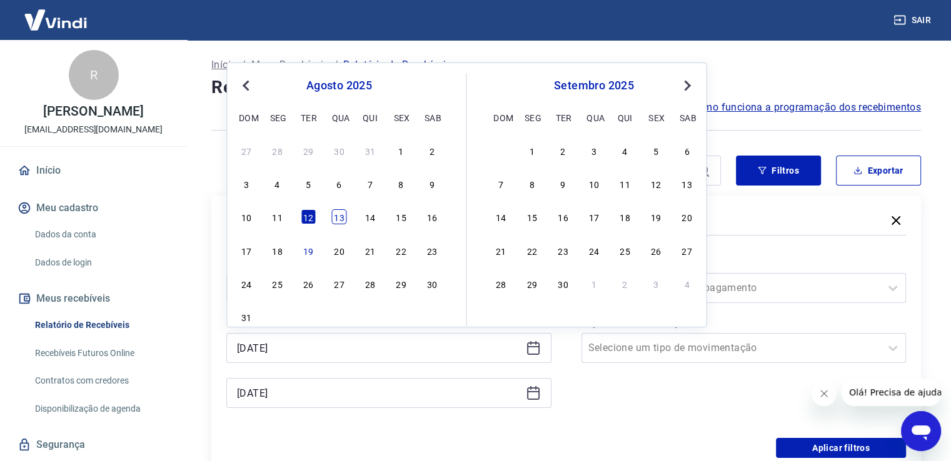
click at [341, 221] on div "13" at bounding box center [338, 216] width 15 height 15
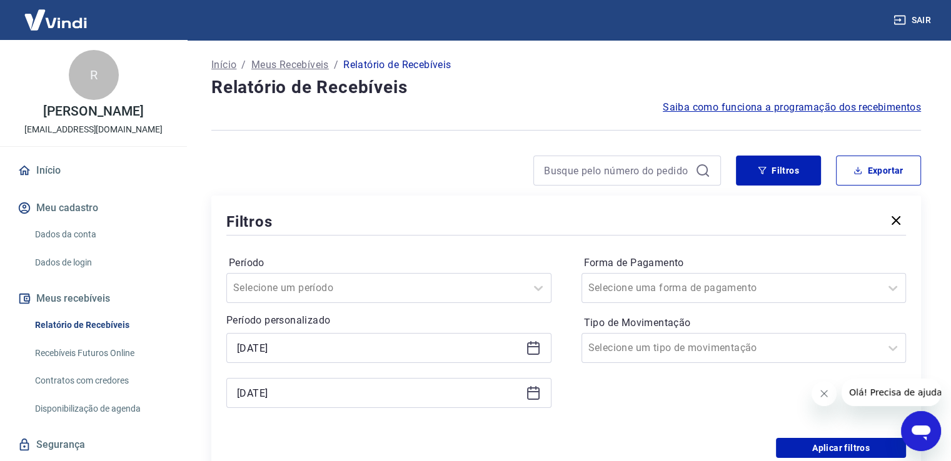
type input "[DATE]"
click at [530, 388] on icon at bounding box center [530, 388] width 1 height 4
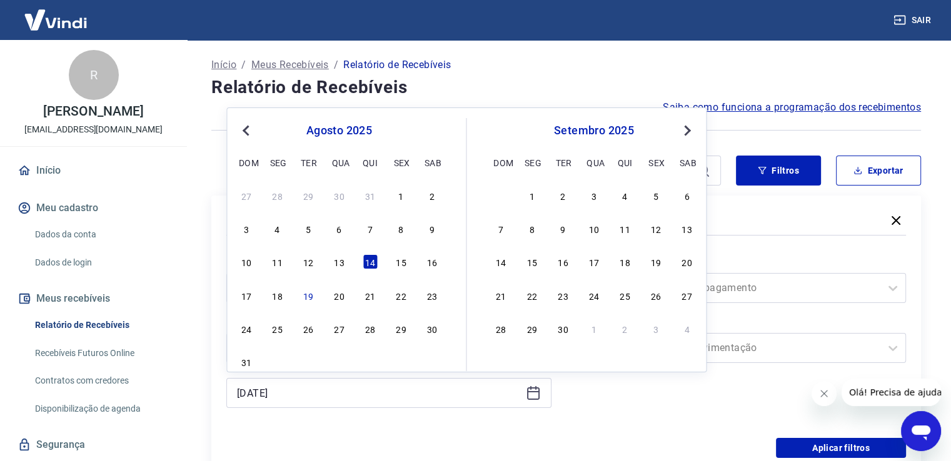
click at [343, 263] on div "13" at bounding box center [338, 261] width 15 height 15
type input "[DATE]"
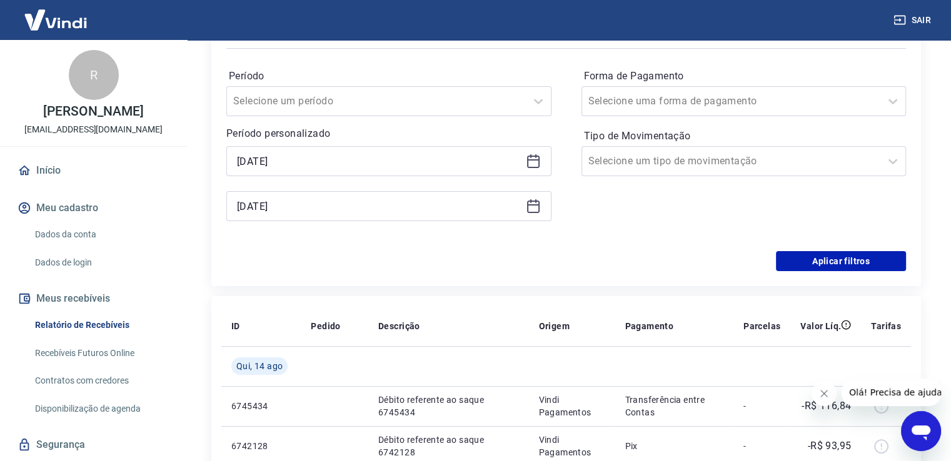
scroll to position [188, 0]
click at [815, 262] on button "Aplicar filtros" at bounding box center [841, 261] width 130 height 20
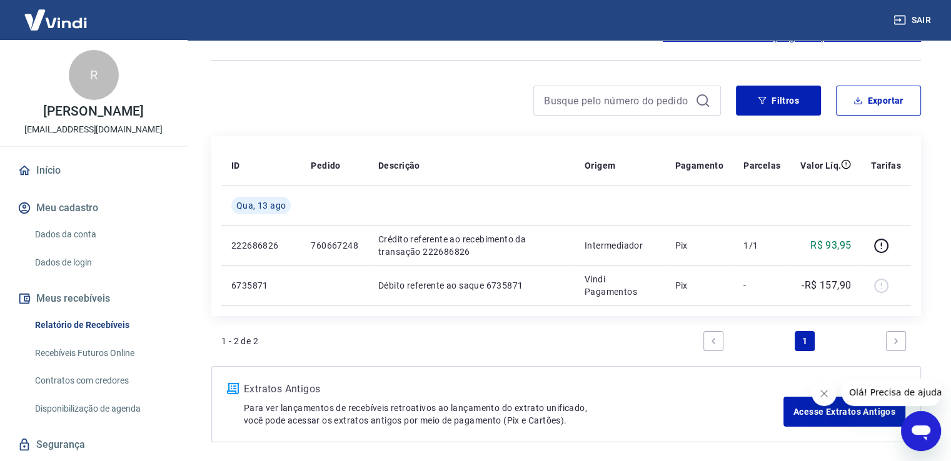
scroll to position [119, 0]
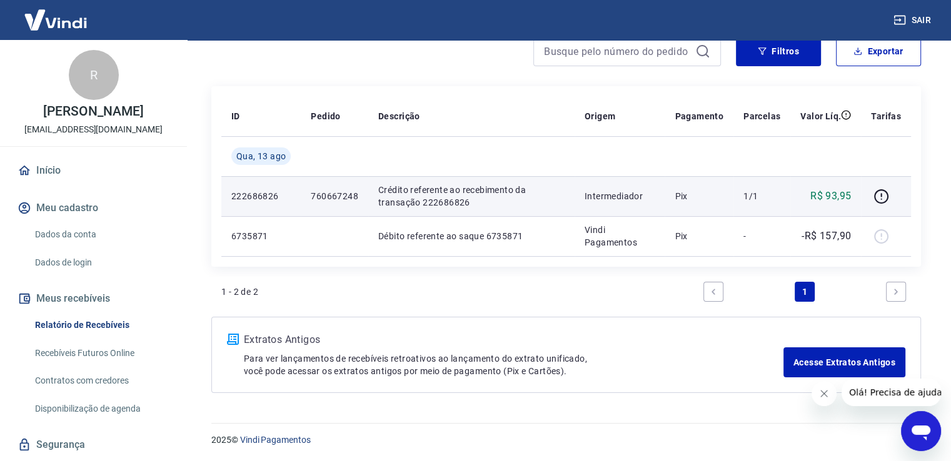
click at [318, 193] on p "760667248" at bounding box center [335, 196] width 48 height 13
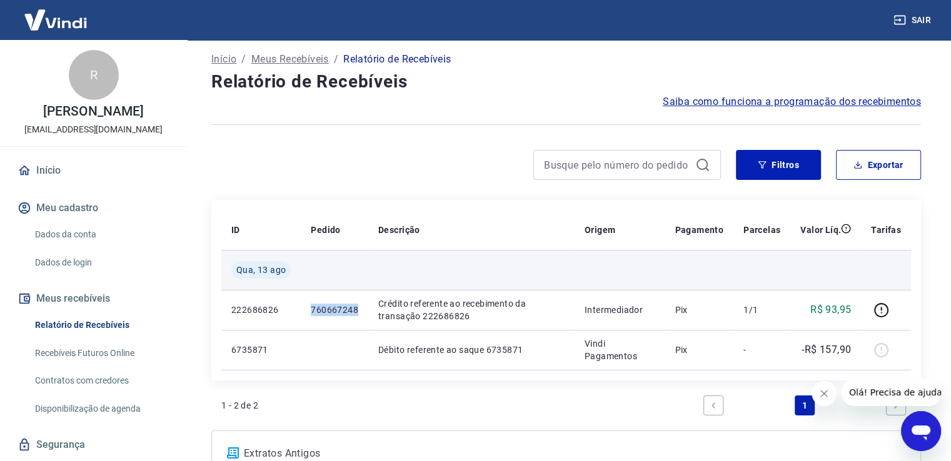
scroll to position [0, 0]
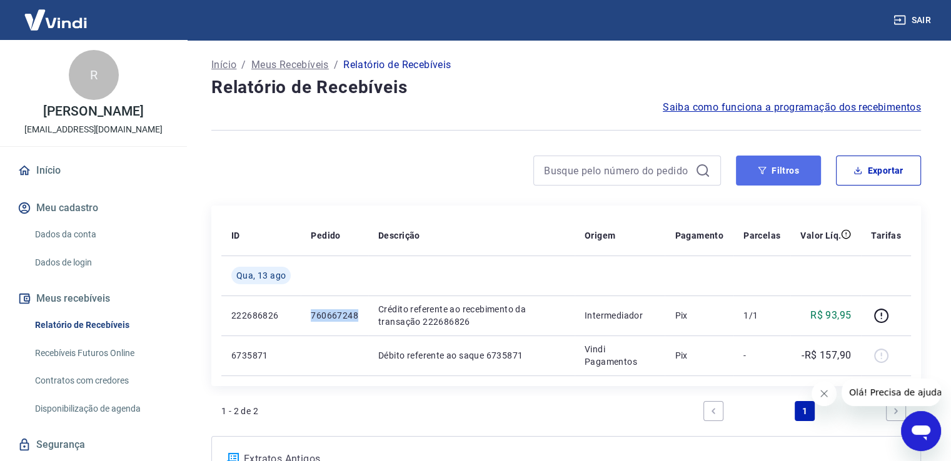
click at [768, 176] on button "Filtros" at bounding box center [778, 171] width 85 height 30
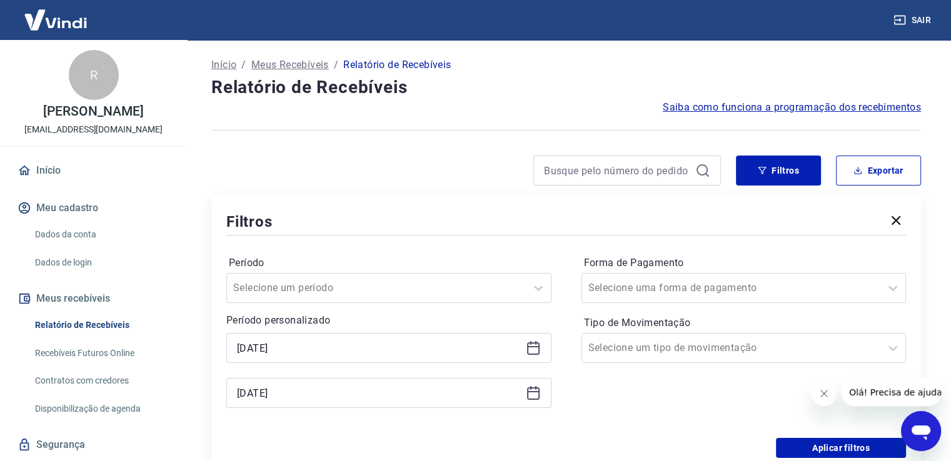
click at [527, 349] on icon at bounding box center [533, 349] width 13 height 13
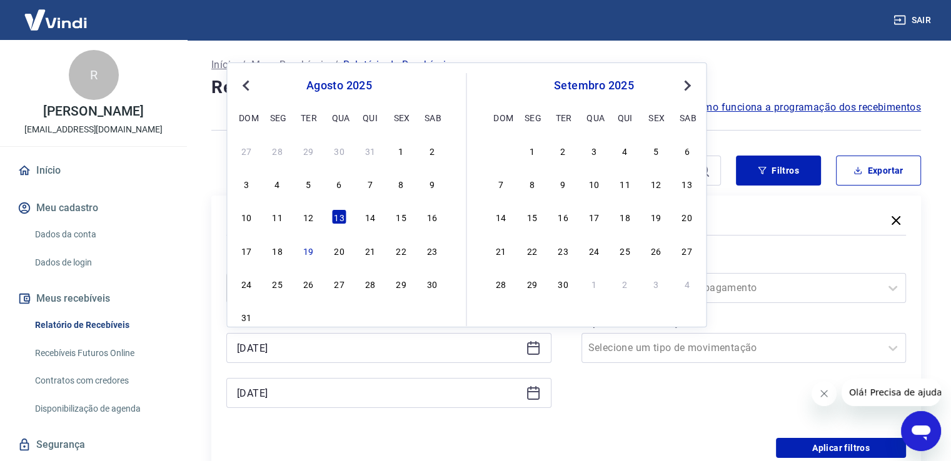
drag, startPoint x: 311, startPoint y: 216, endPoint x: 382, endPoint y: 303, distance: 112.4
click at [311, 216] on div "12" at bounding box center [308, 216] width 15 height 15
type input "[DATE]"
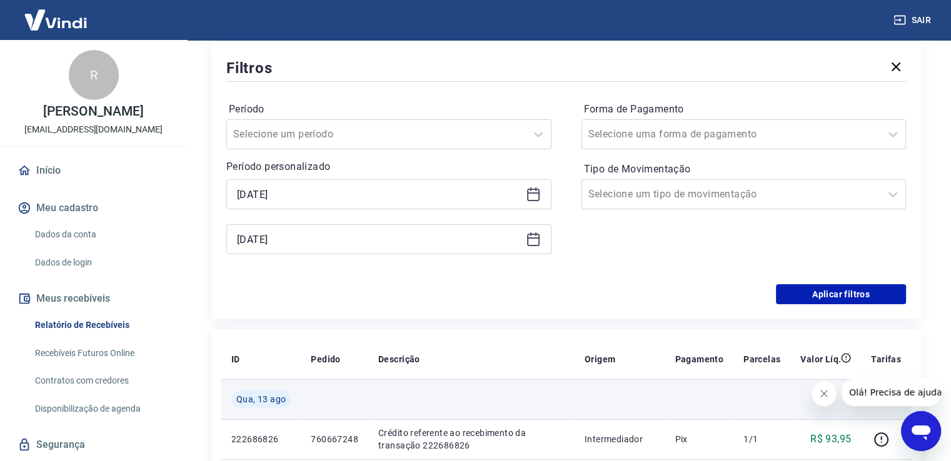
scroll to position [188, 0]
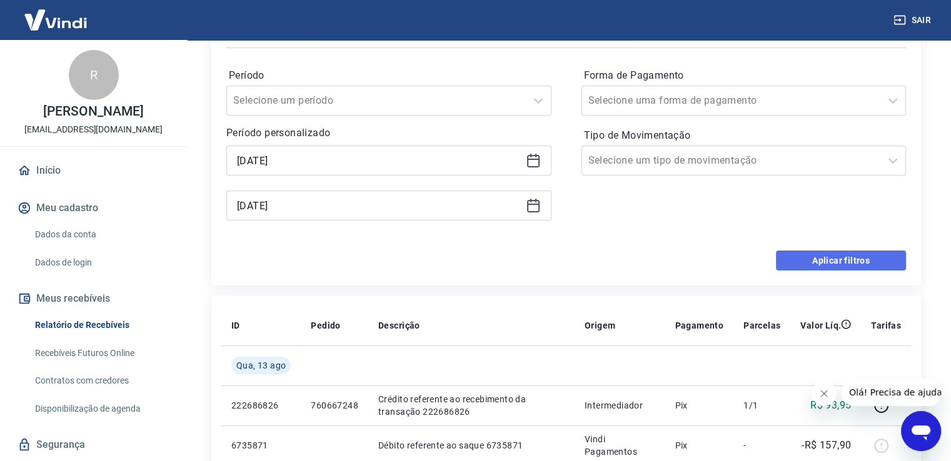
click at [821, 262] on button "Aplicar filtros" at bounding box center [841, 261] width 130 height 20
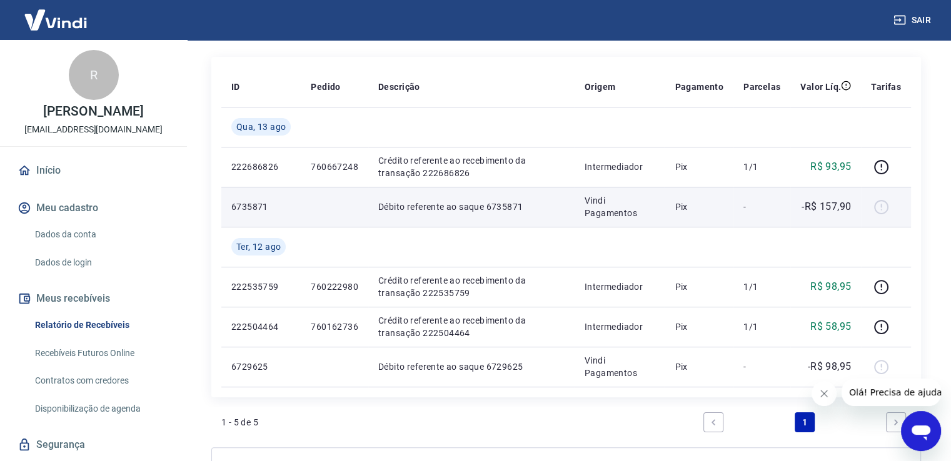
scroll to position [188, 0]
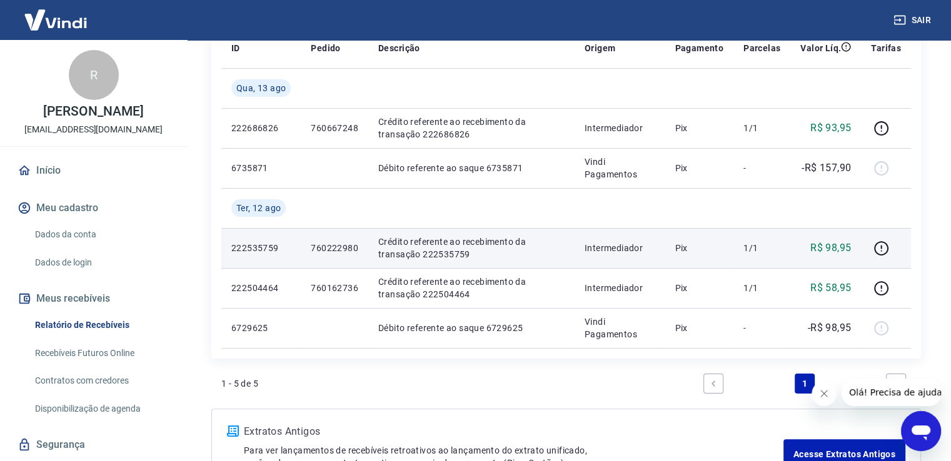
click at [330, 246] on p "760222980" at bounding box center [335, 248] width 48 height 13
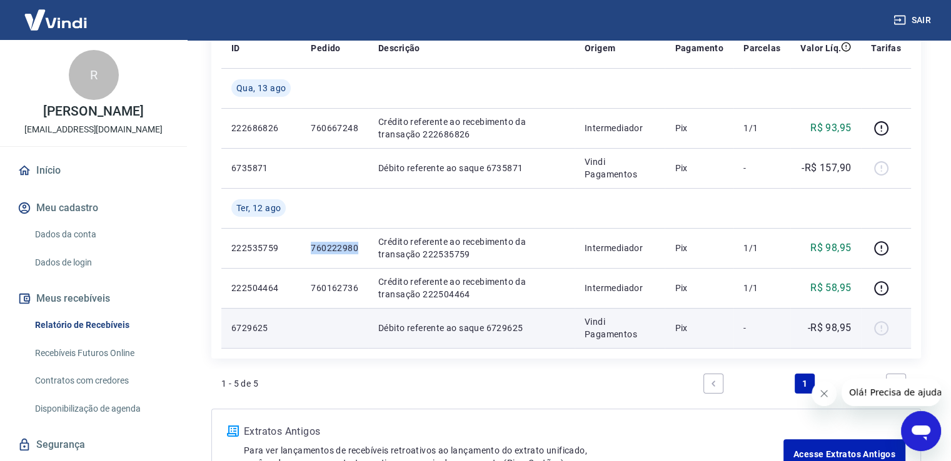
drag, startPoint x: 331, startPoint y: 247, endPoint x: 268, endPoint y: 347, distance: 118.6
click at [268, 347] on td "6729625" at bounding box center [260, 328] width 79 height 40
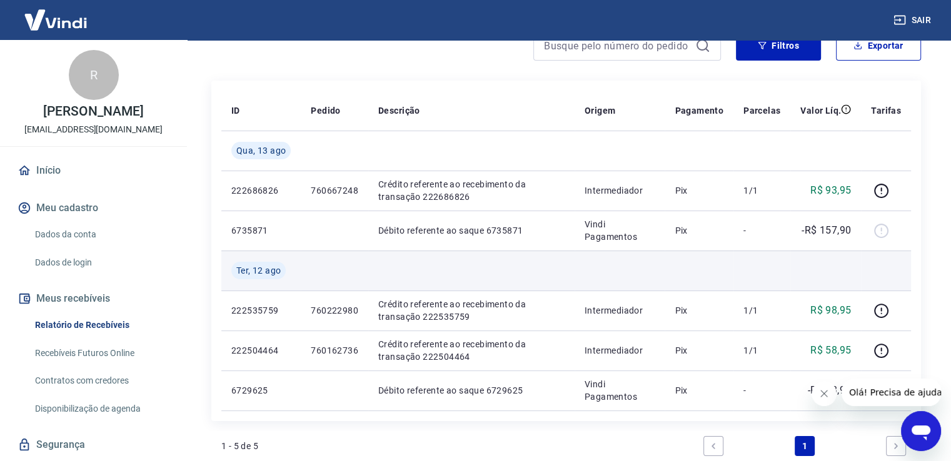
scroll to position [63, 0]
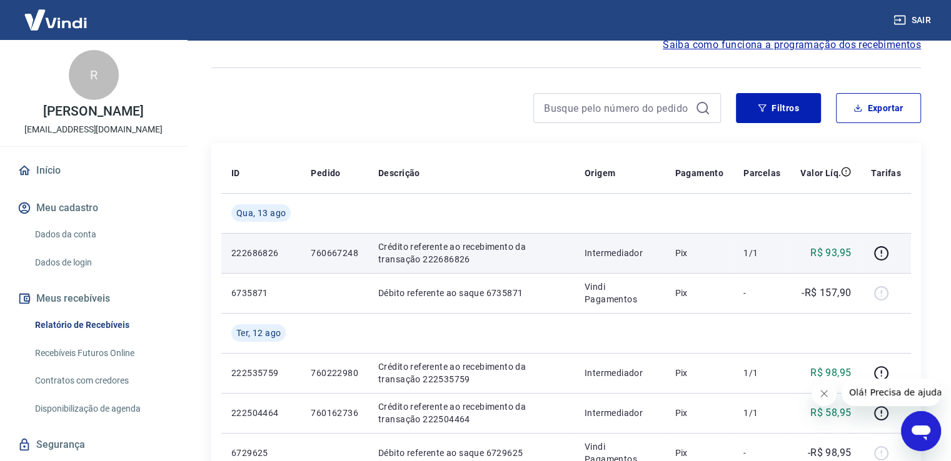
click at [325, 253] on p "760667248" at bounding box center [335, 253] width 48 height 13
copy p "760667248"
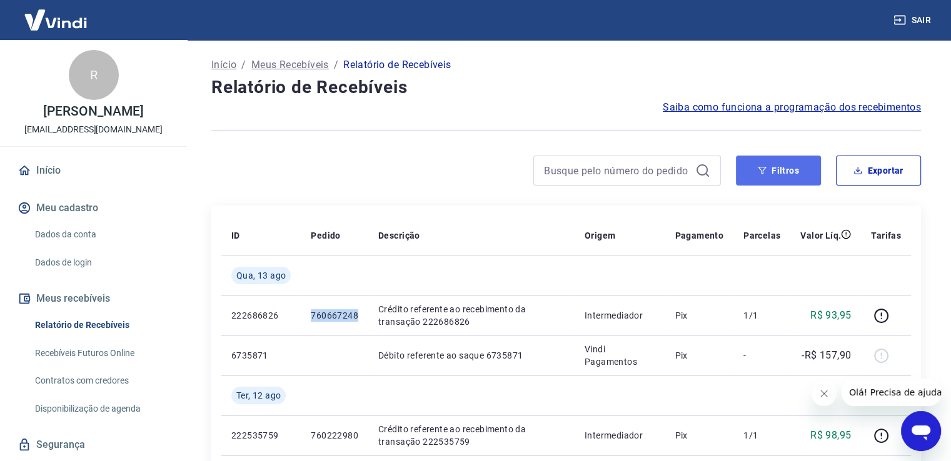
click at [794, 166] on button "Filtros" at bounding box center [778, 171] width 85 height 30
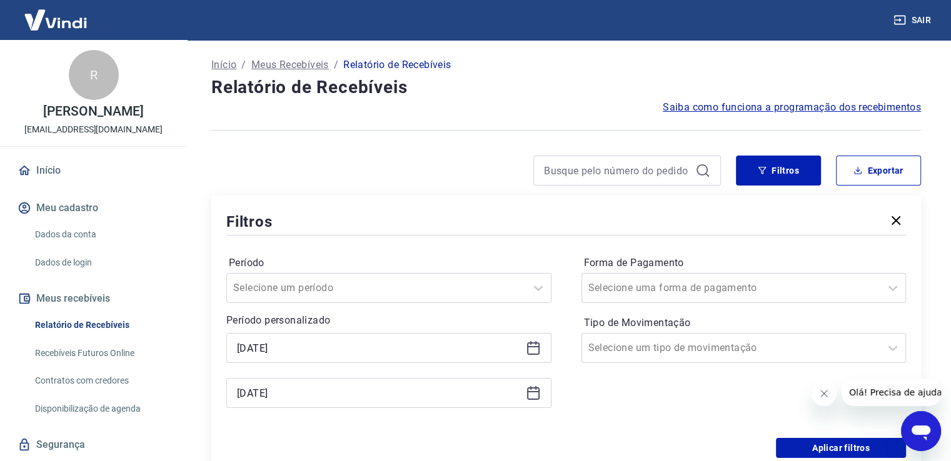
click at [533, 349] on icon at bounding box center [533, 348] width 15 height 15
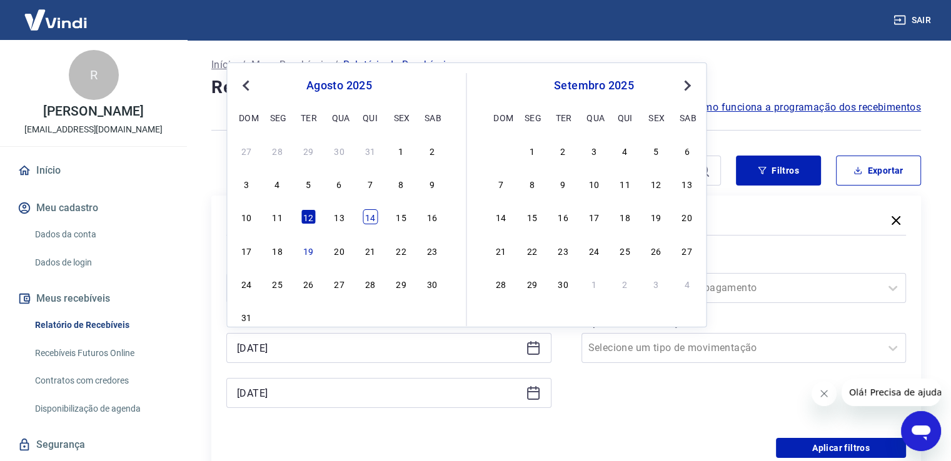
click at [364, 214] on div "14" at bounding box center [370, 216] width 15 height 15
type input "[DATE]"
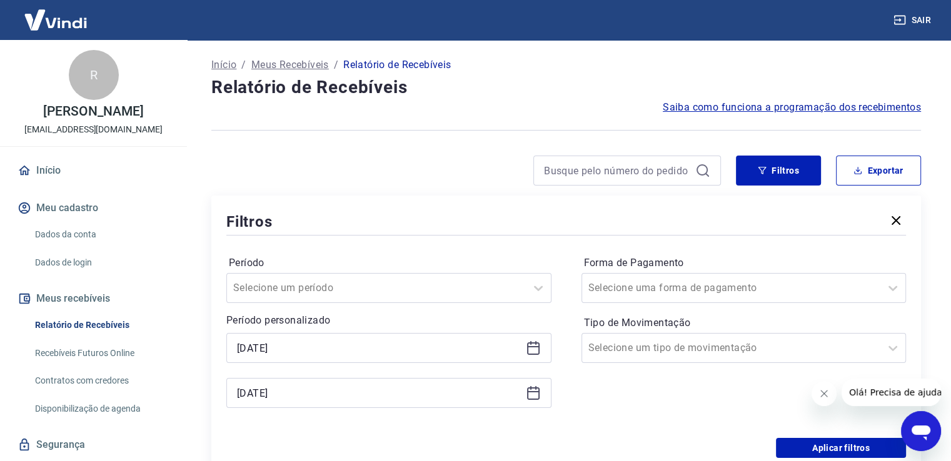
click at [531, 396] on icon at bounding box center [533, 393] width 15 height 15
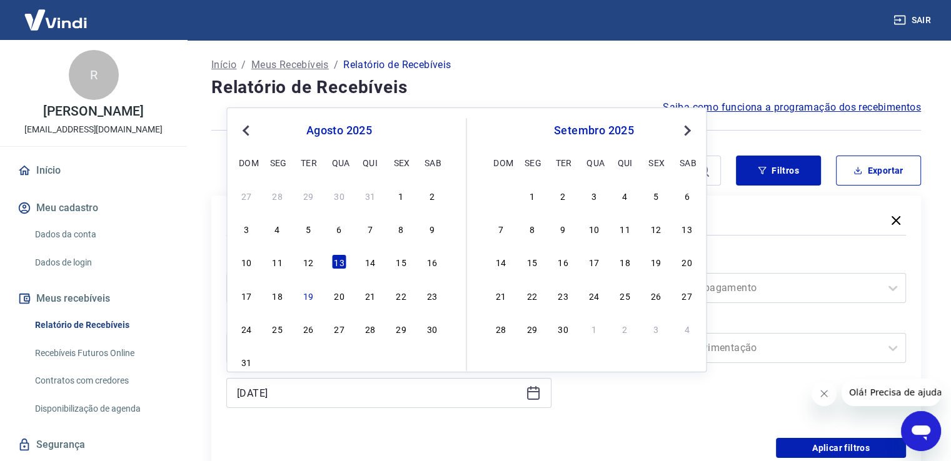
click at [369, 266] on div "14" at bounding box center [370, 261] width 15 height 15
type input "[DATE]"
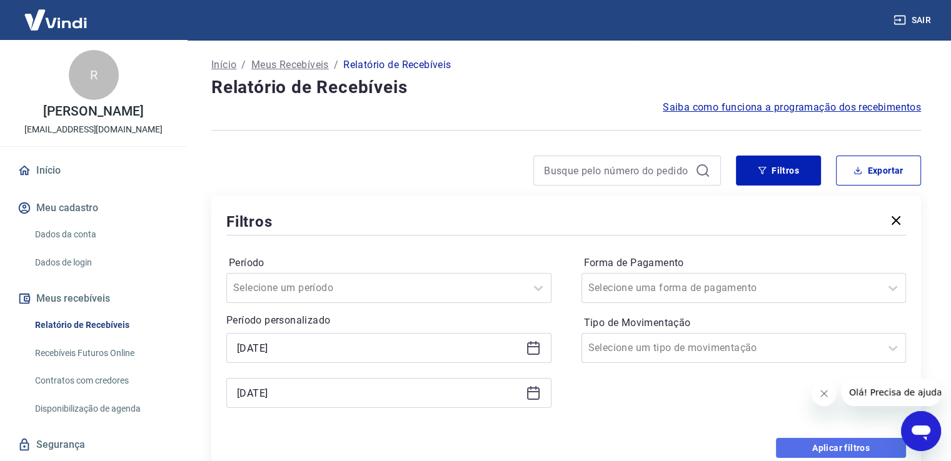
click at [813, 443] on button "Aplicar filtros" at bounding box center [841, 448] width 130 height 20
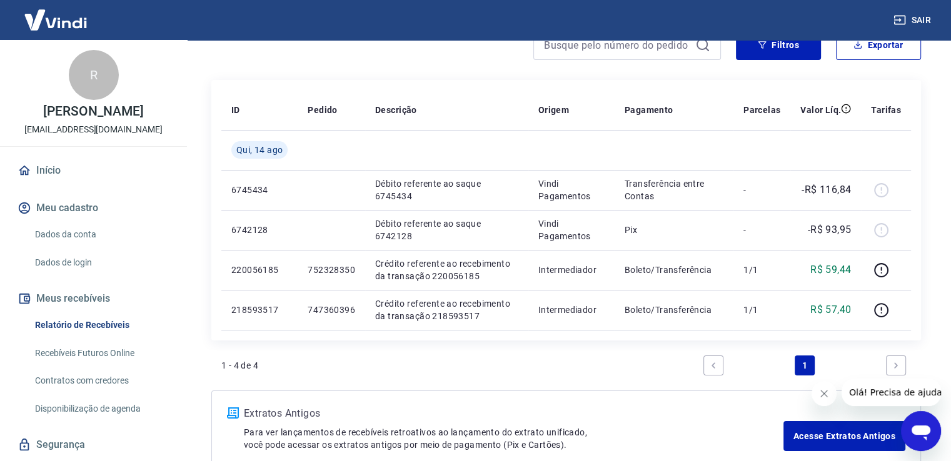
scroll to position [188, 0]
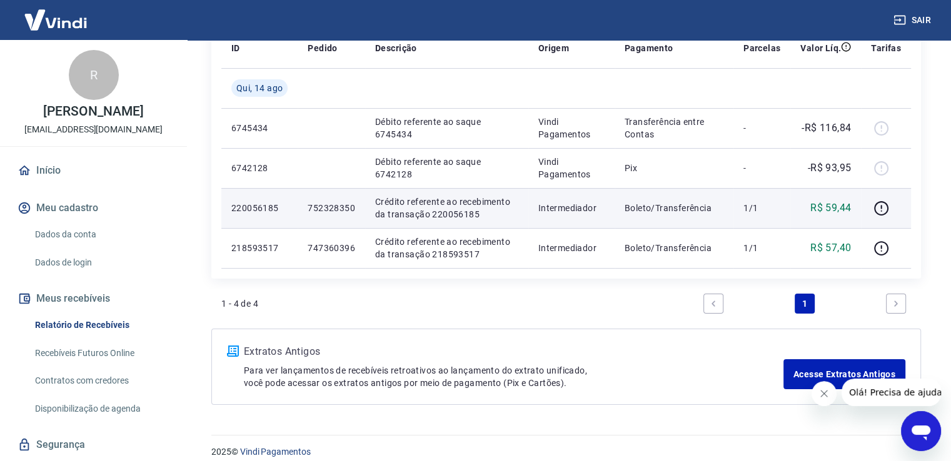
click at [323, 203] on p "752328350" at bounding box center [332, 208] width 48 height 13
copy p "752328350"
